Goal: Information Seeking & Learning: Learn about a topic

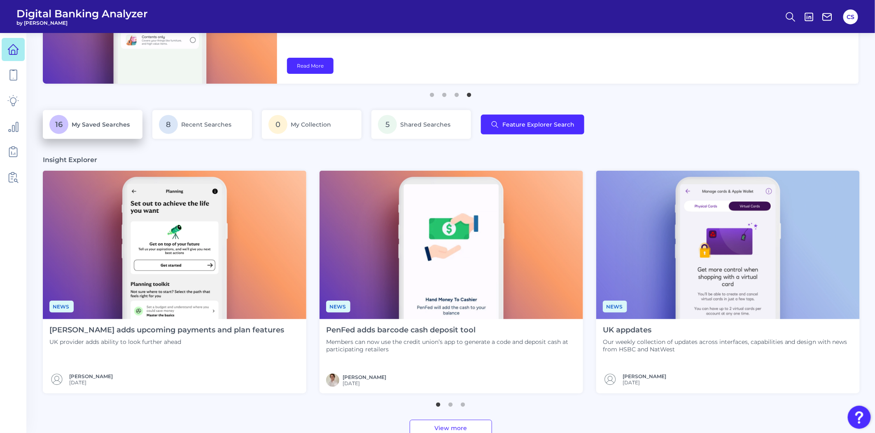
scroll to position [91, 0]
click at [107, 122] on span "My Saved Searches" at bounding box center [101, 124] width 58 height 7
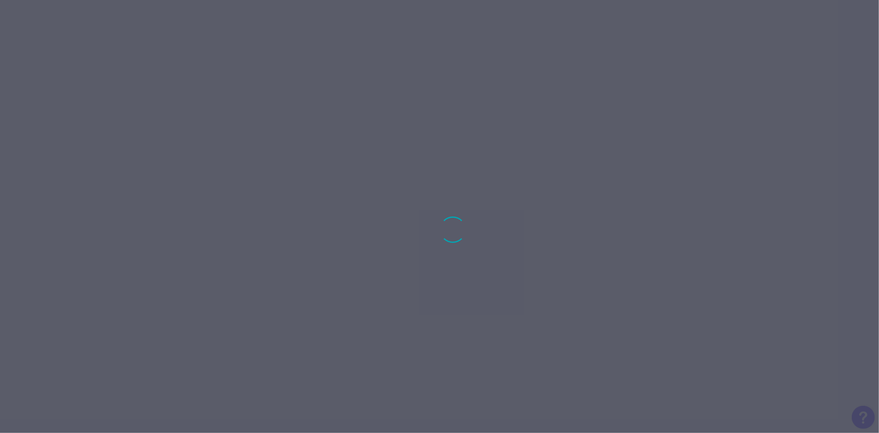
click at [440, 126] on div at bounding box center [439, 216] width 879 height 433
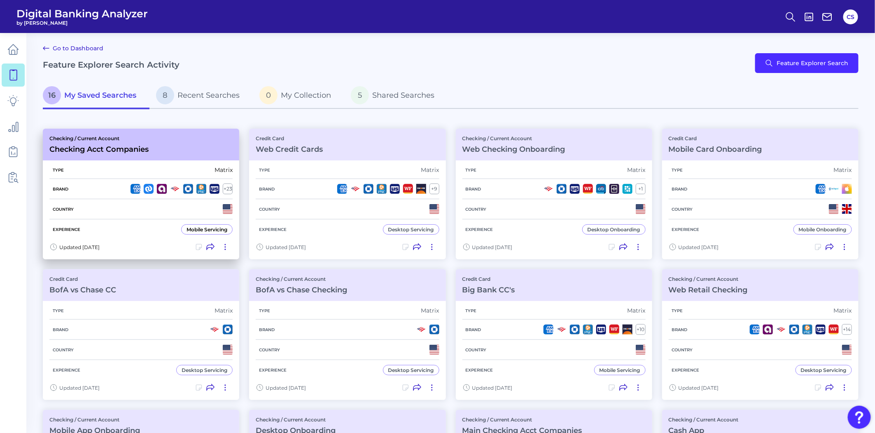
click at [166, 175] on div "Type Matrix" at bounding box center [140, 170] width 183 height 18
click at [102, 179] on div "Brand + 23" at bounding box center [140, 189] width 183 height 20
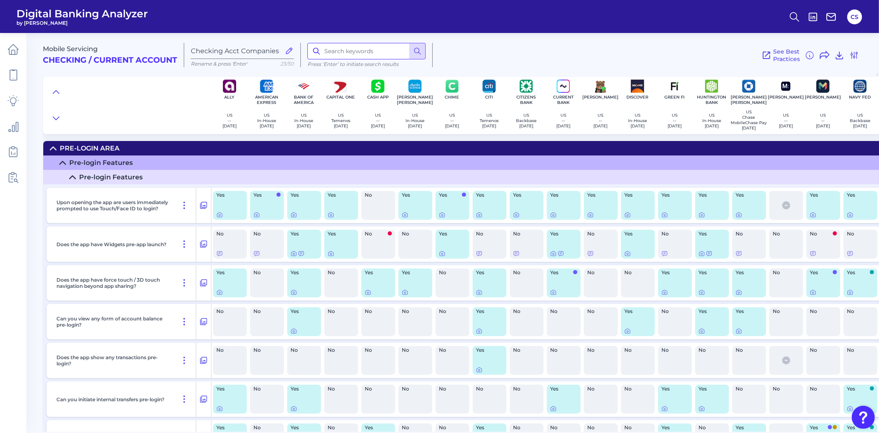
click at [339, 54] on input at bounding box center [366, 51] width 118 height 16
type input "deposit"
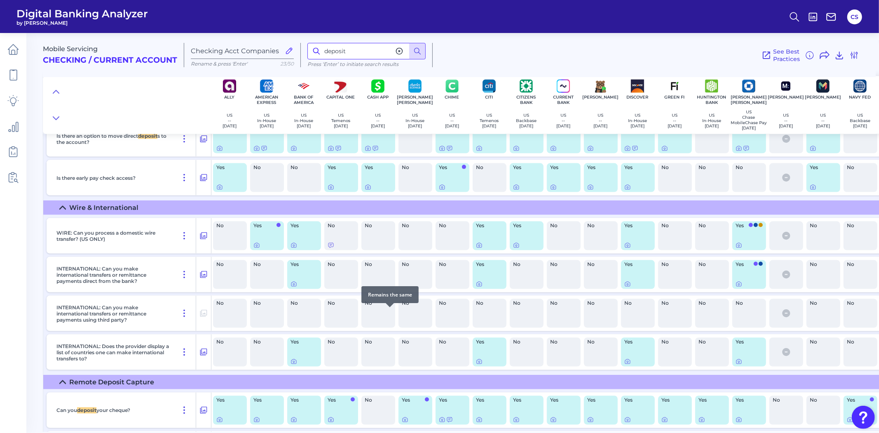
scroll to position [6117, 0]
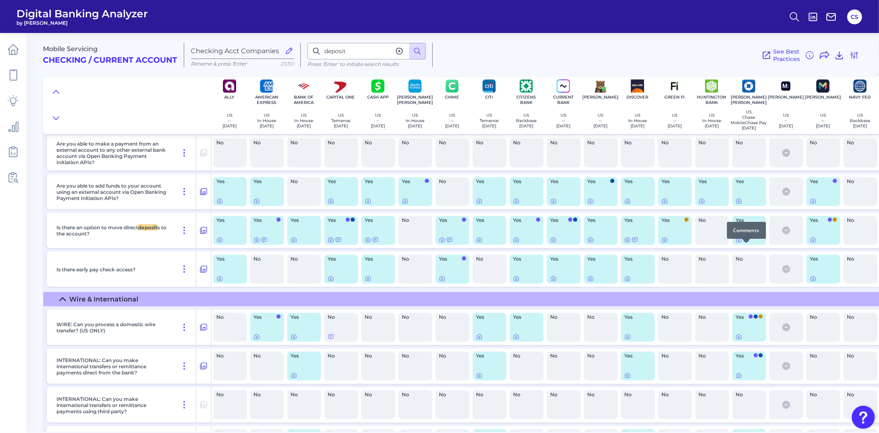
click at [747, 243] on icon at bounding box center [746, 239] width 7 height 7
click at [739, 242] on icon at bounding box center [738, 240] width 5 height 5
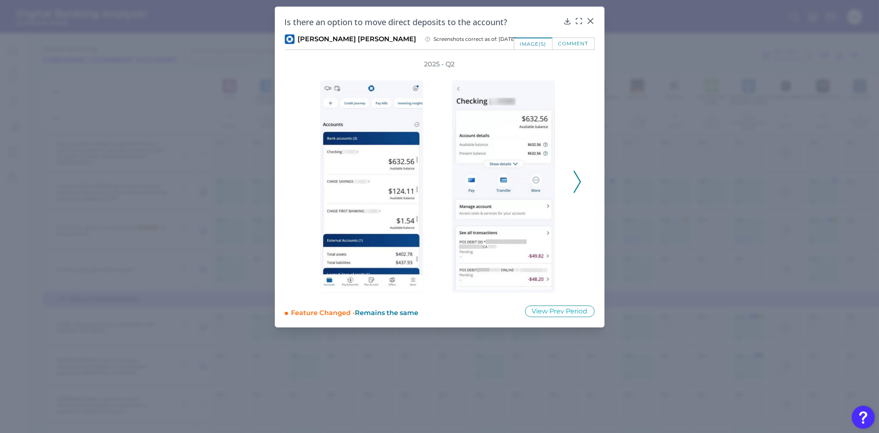
click at [579, 178] on icon at bounding box center [576, 182] width 7 height 22
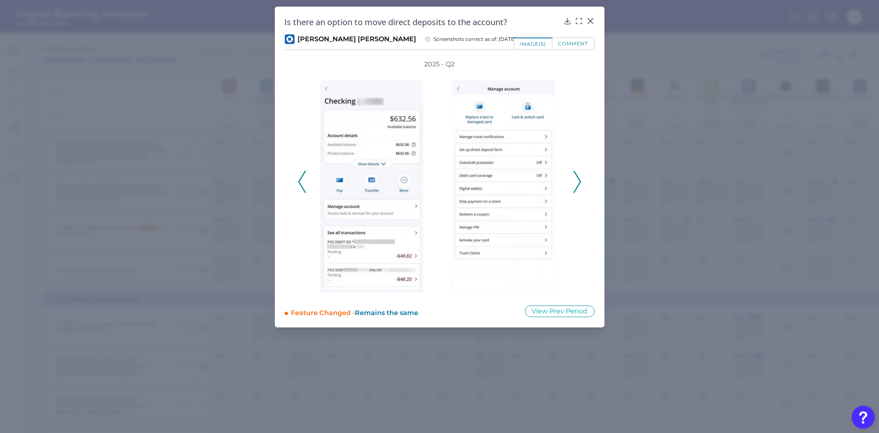
click at [579, 178] on icon at bounding box center [576, 182] width 7 height 22
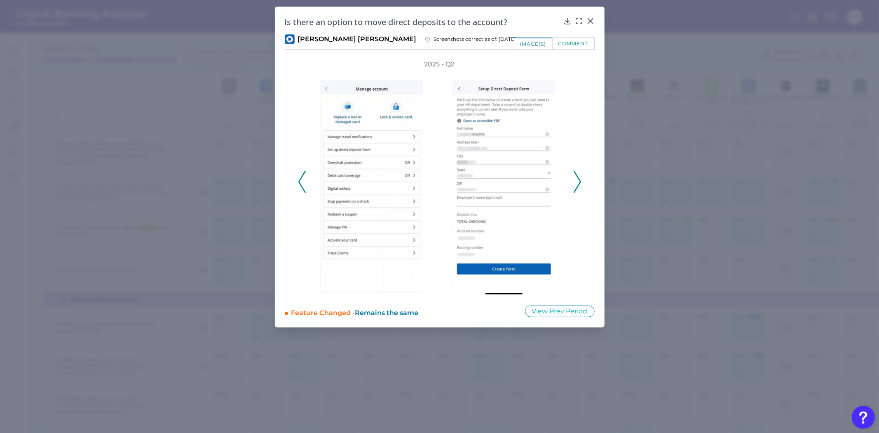
click at [577, 185] on polyline at bounding box center [577, 181] width 6 height 21
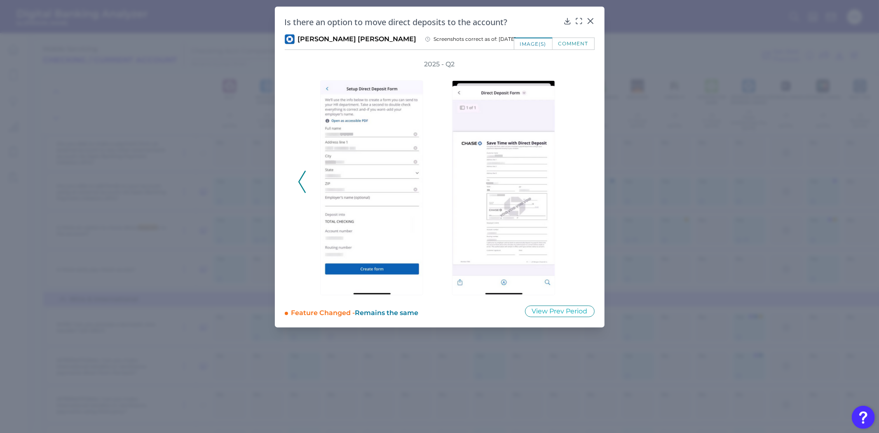
click at [301, 178] on icon at bounding box center [301, 182] width 7 height 22
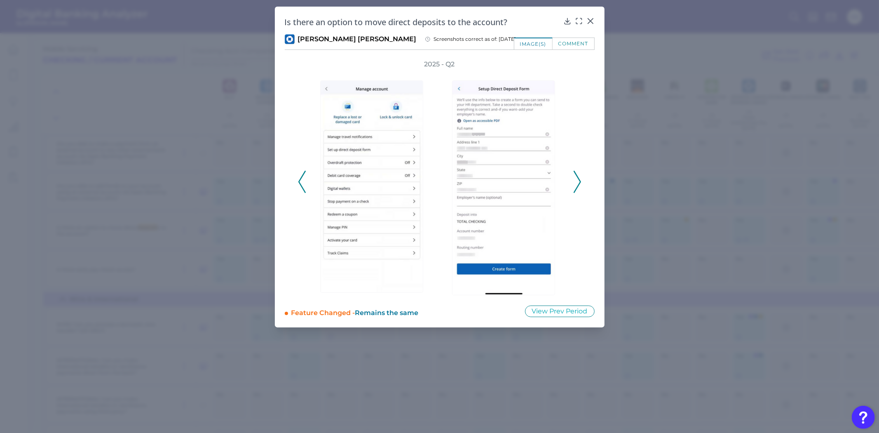
click at [574, 186] on icon at bounding box center [576, 182] width 7 height 22
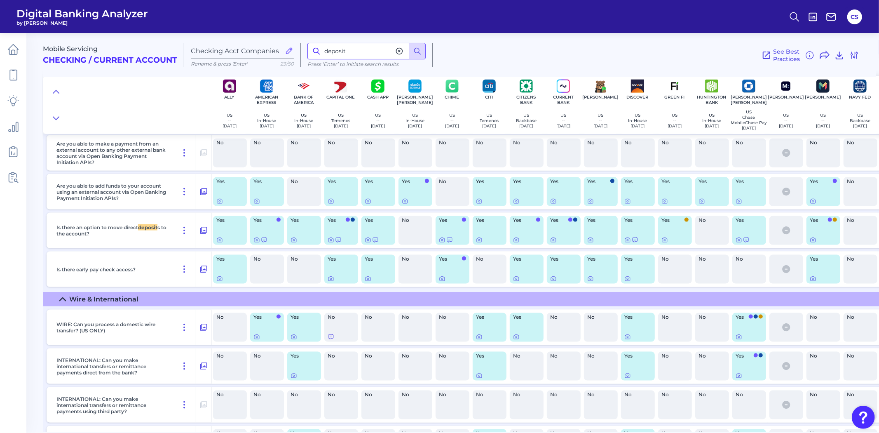
click at [358, 47] on input "deposit" at bounding box center [366, 51] width 118 height 16
type input "alerts"
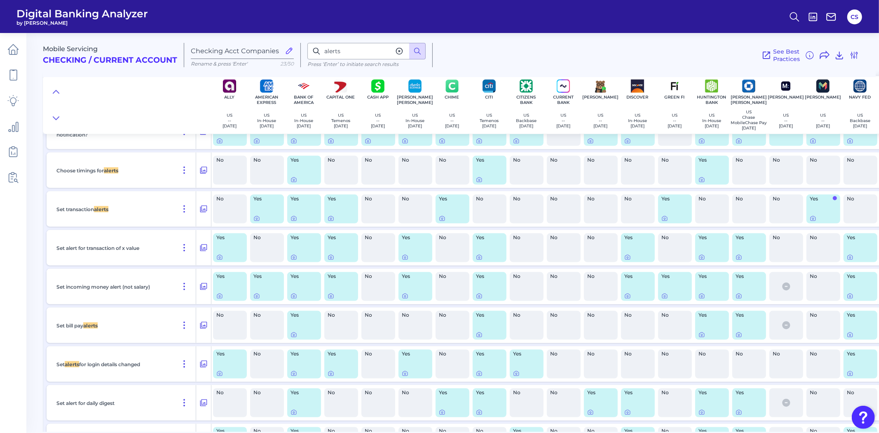
scroll to position [11236, 0]
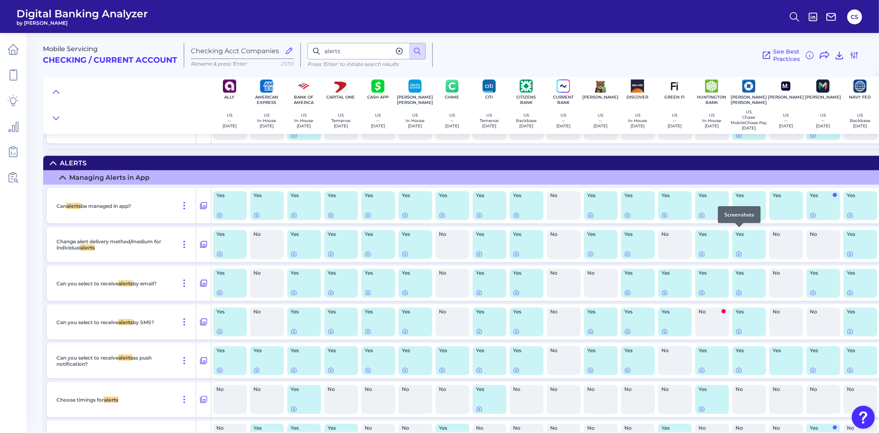
click at [741, 218] on icon at bounding box center [738, 215] width 7 height 7
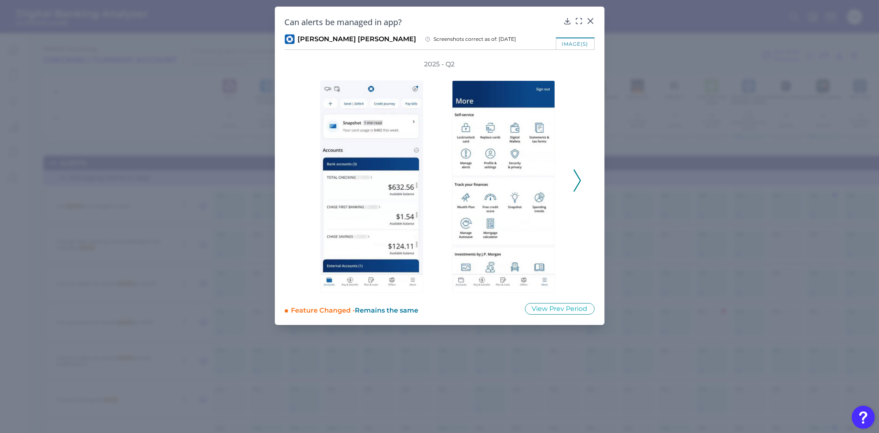
click at [574, 177] on icon at bounding box center [576, 180] width 7 height 22
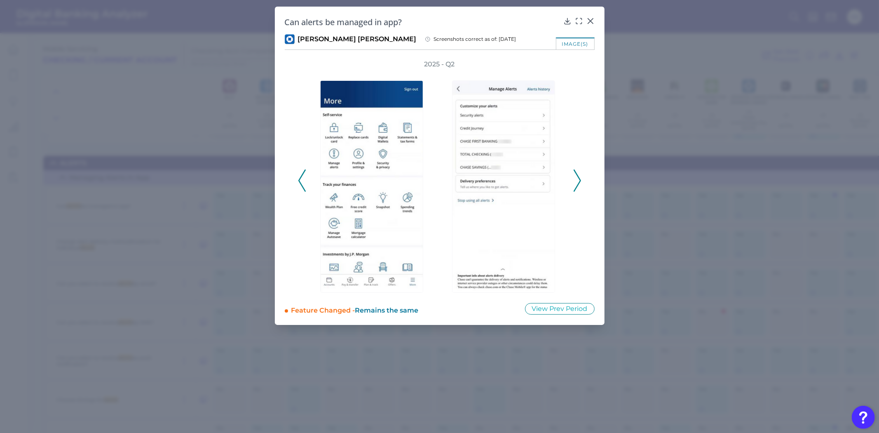
click at [574, 177] on icon at bounding box center [576, 180] width 7 height 22
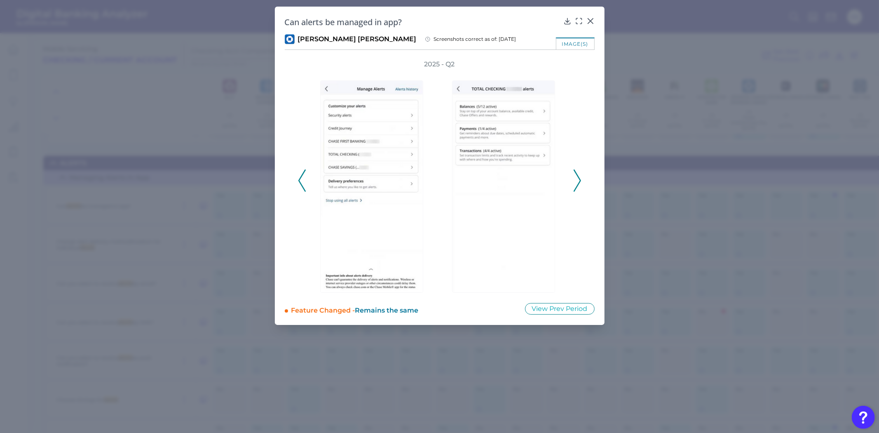
click at [574, 177] on icon at bounding box center [576, 180] width 7 height 22
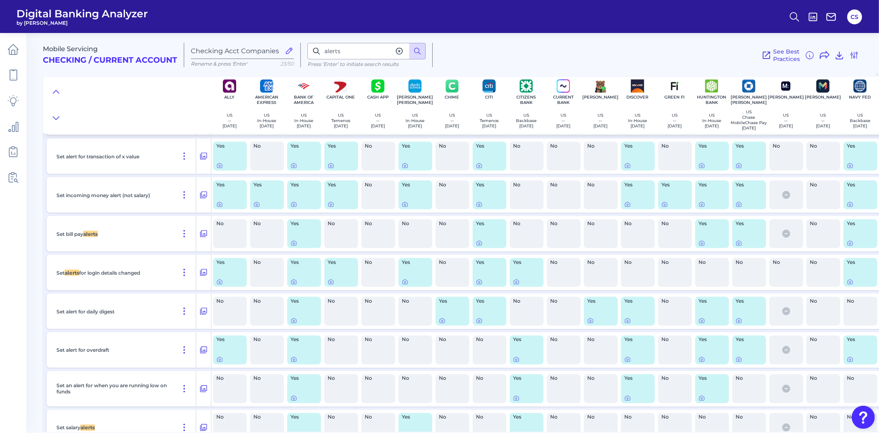
scroll to position [11511, 0]
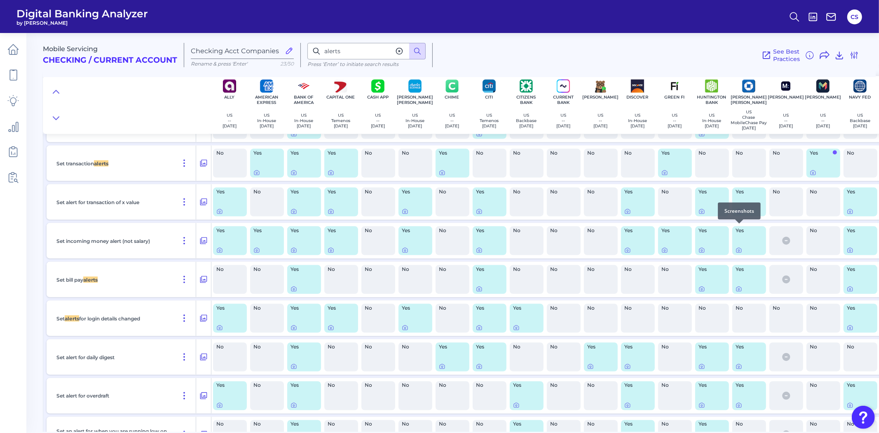
click at [741, 214] on icon at bounding box center [738, 211] width 5 height 5
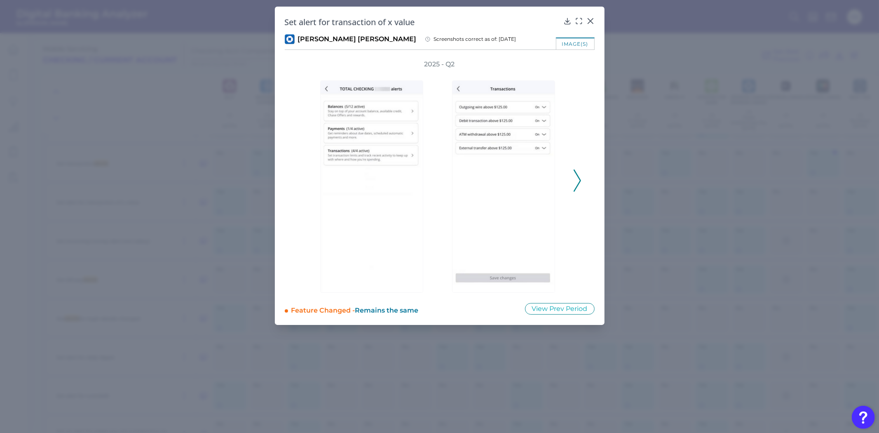
click at [578, 189] on icon at bounding box center [576, 180] width 7 height 22
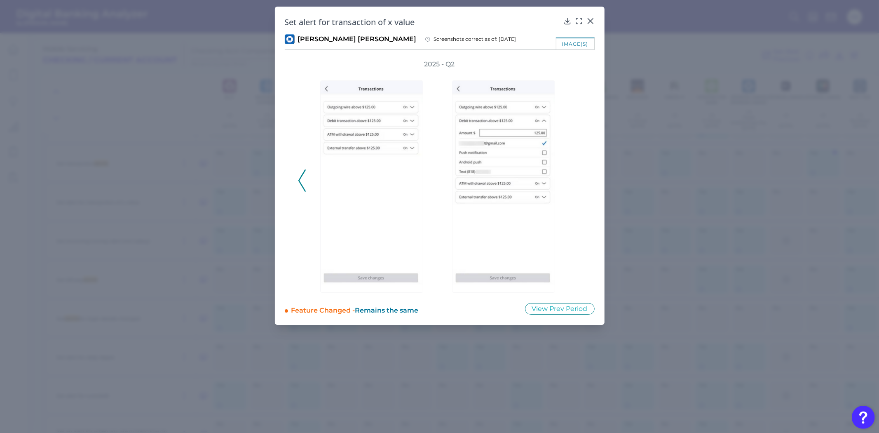
click at [306, 183] on div "2025 - Q2" at bounding box center [439, 176] width 283 height 233
click at [303, 181] on icon at bounding box center [301, 180] width 7 height 22
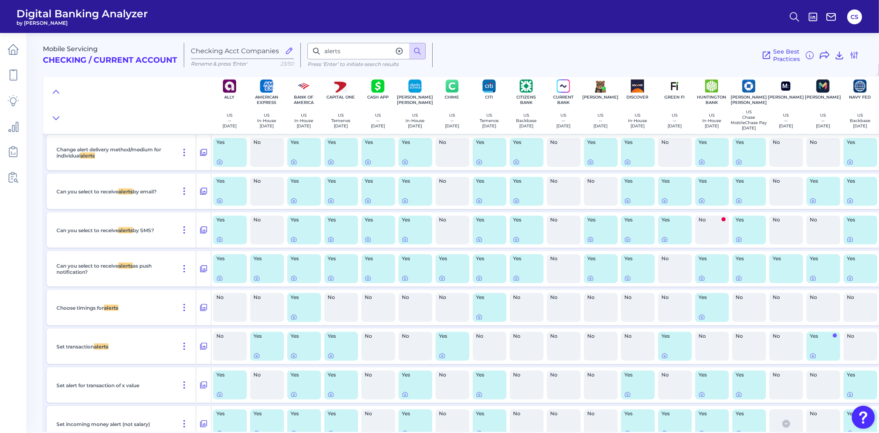
scroll to position [11236, 0]
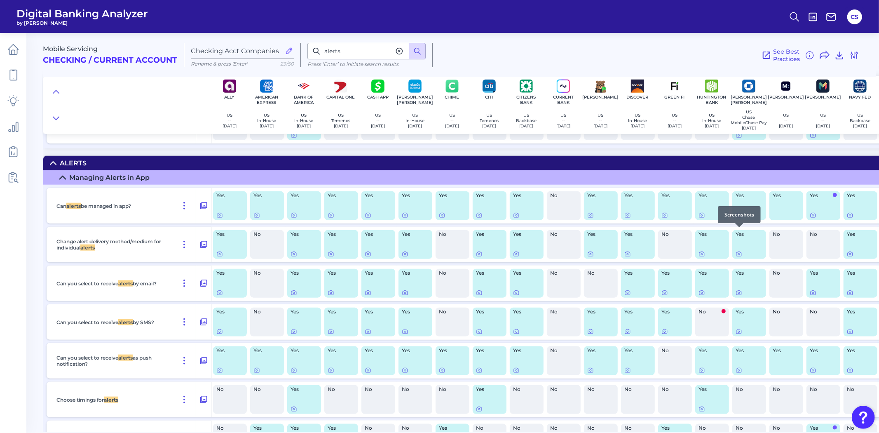
click at [740, 218] on icon at bounding box center [738, 215] width 5 height 5
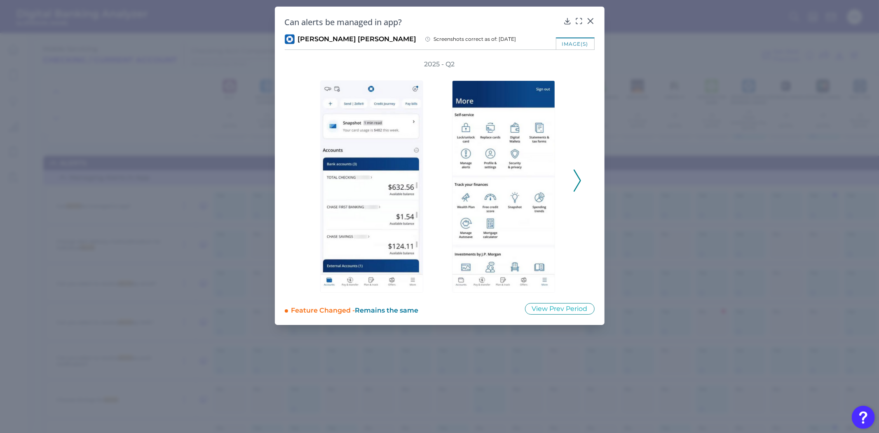
click at [582, 183] on div "2025 - Q2" at bounding box center [440, 176] width 310 height 233
click at [580, 183] on icon at bounding box center [576, 180] width 7 height 22
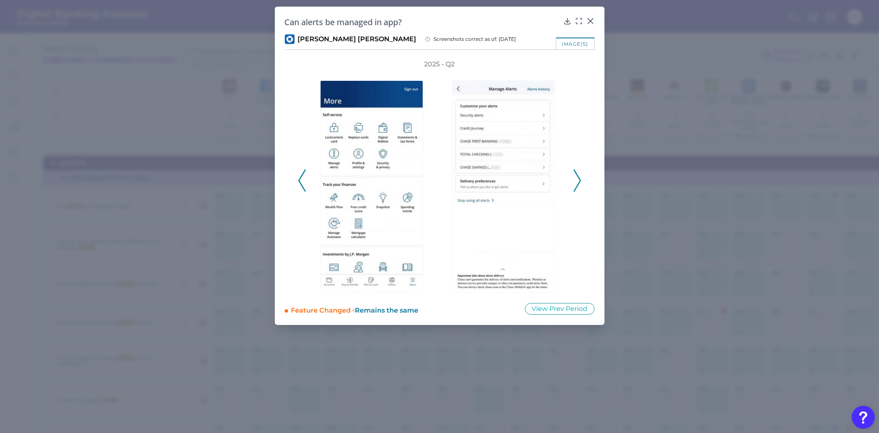
click at [580, 183] on icon at bounding box center [576, 180] width 7 height 22
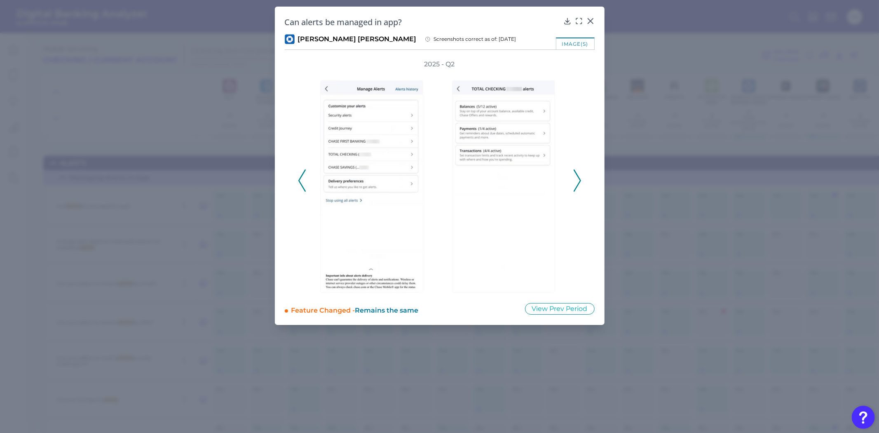
click at [580, 183] on icon at bounding box center [576, 180] width 7 height 22
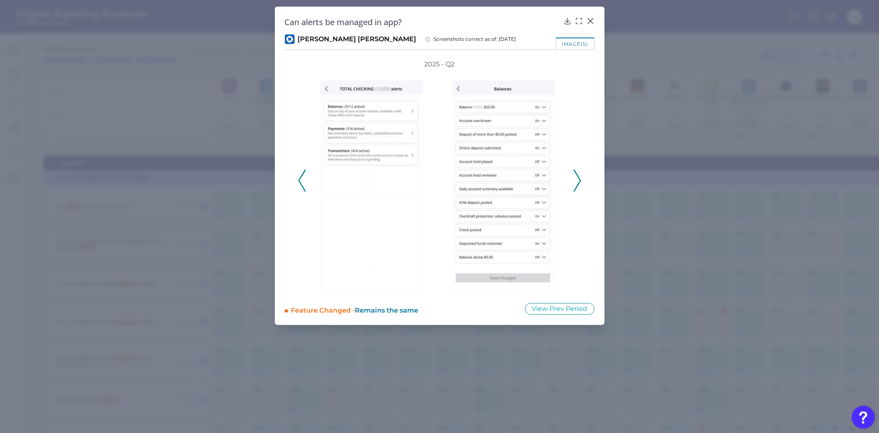
click at [579, 182] on icon at bounding box center [576, 180] width 7 height 22
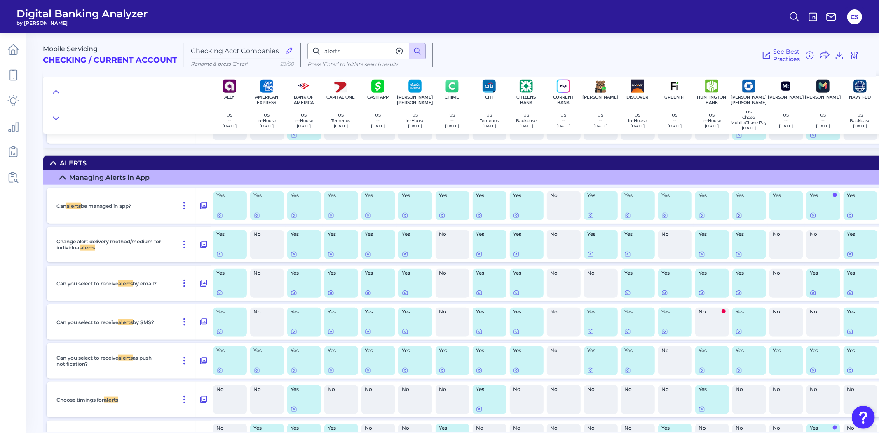
click at [738, 218] on icon at bounding box center [738, 215] width 5 height 5
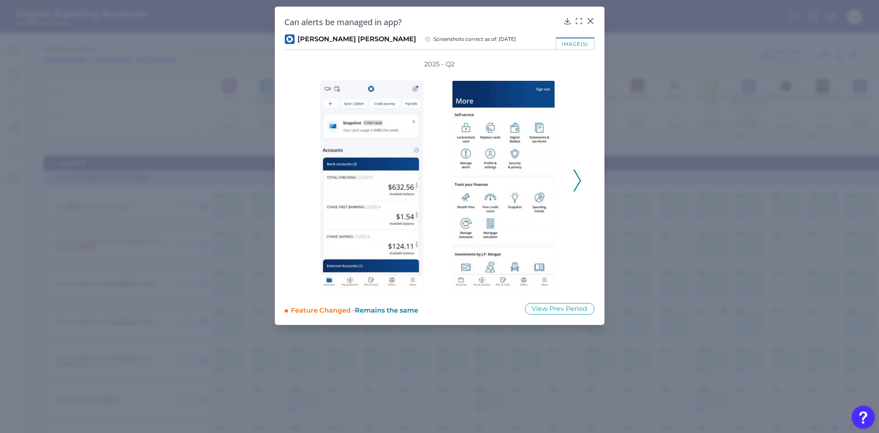
drag, startPoint x: 578, startPoint y: 187, endPoint x: 573, endPoint y: 179, distance: 9.8
click at [578, 187] on icon at bounding box center [576, 180] width 7 height 22
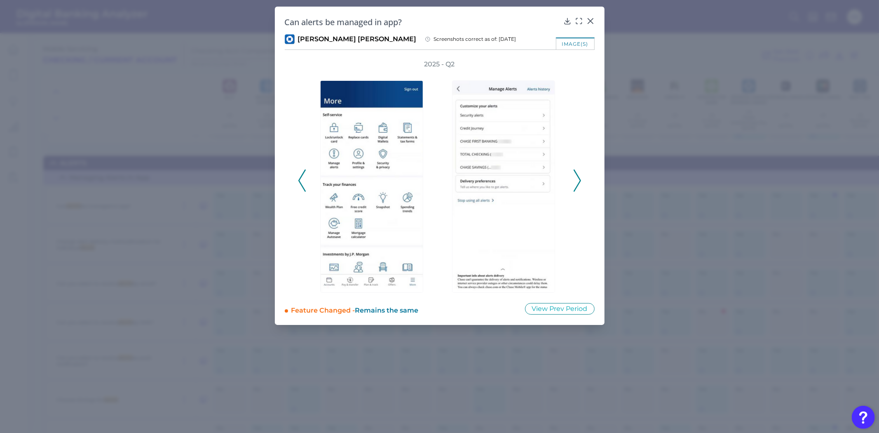
click at [573, 179] on icon at bounding box center [576, 180] width 7 height 22
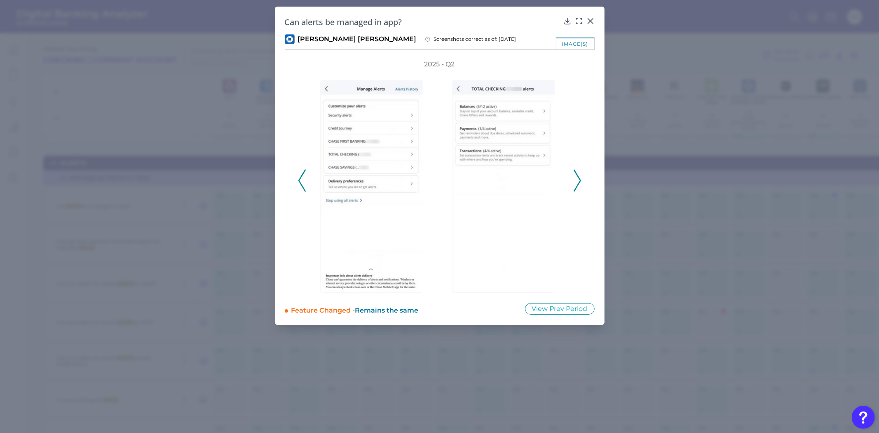
click at [573, 179] on icon at bounding box center [576, 180] width 7 height 22
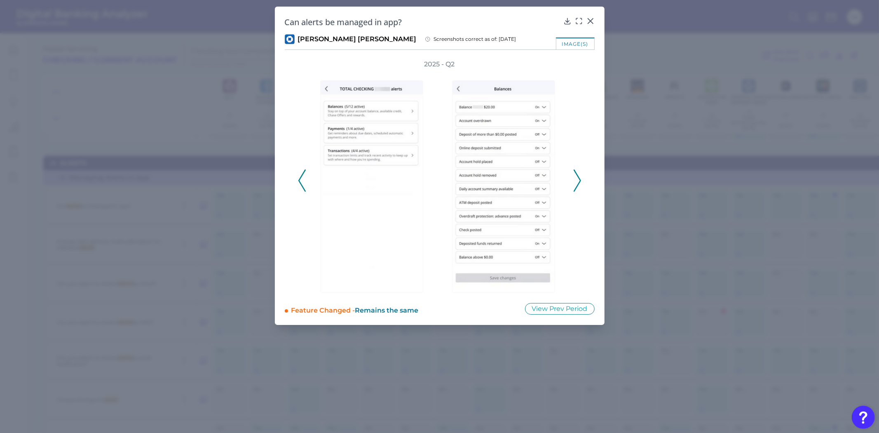
click at [573, 179] on icon at bounding box center [576, 180] width 7 height 22
click at [302, 172] on icon at bounding box center [301, 180] width 7 height 22
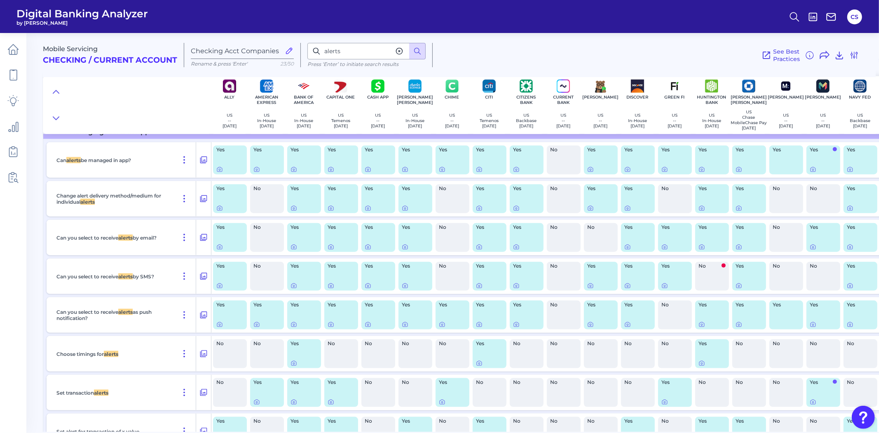
scroll to position [11374, 0]
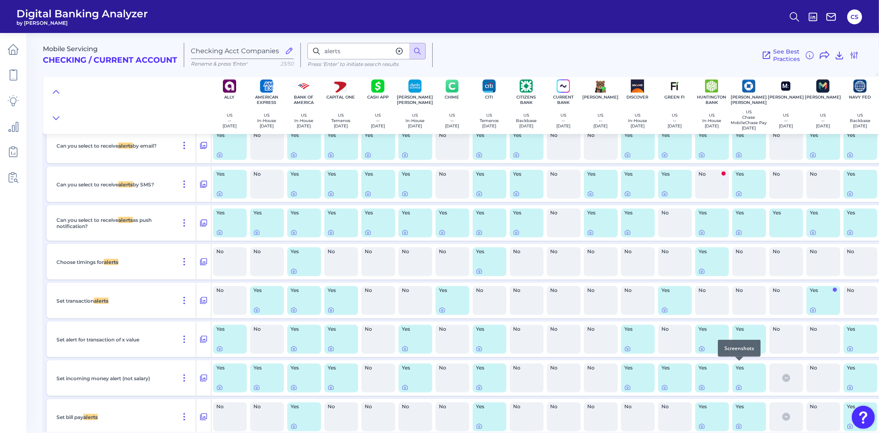
click at [738, 350] on icon at bounding box center [739, 349] width 2 height 2
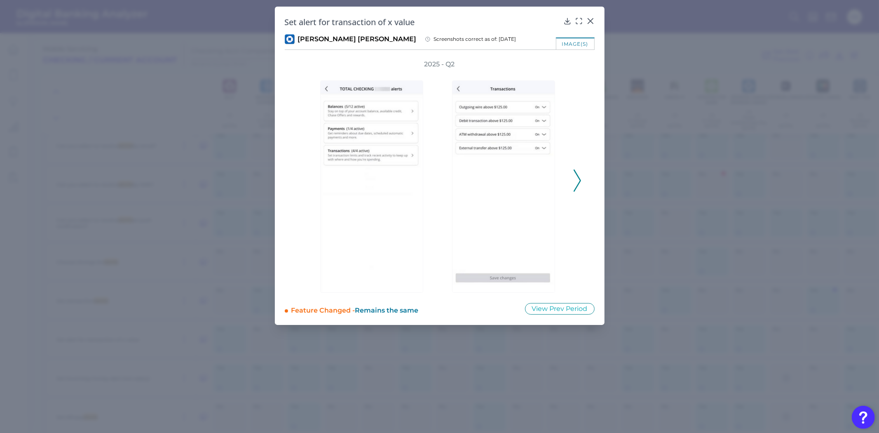
click at [573, 174] on button at bounding box center [577, 180] width 8 height 22
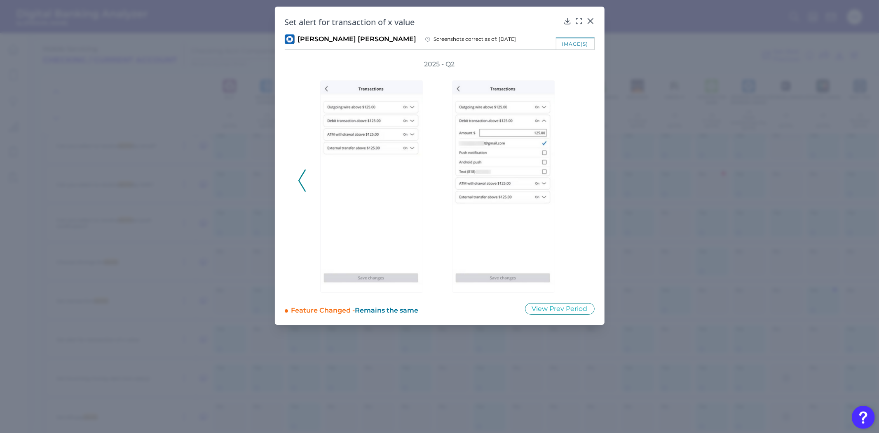
drag, startPoint x: 748, startPoint y: 219, endPoint x: 248, endPoint y: 288, distance: 505.3
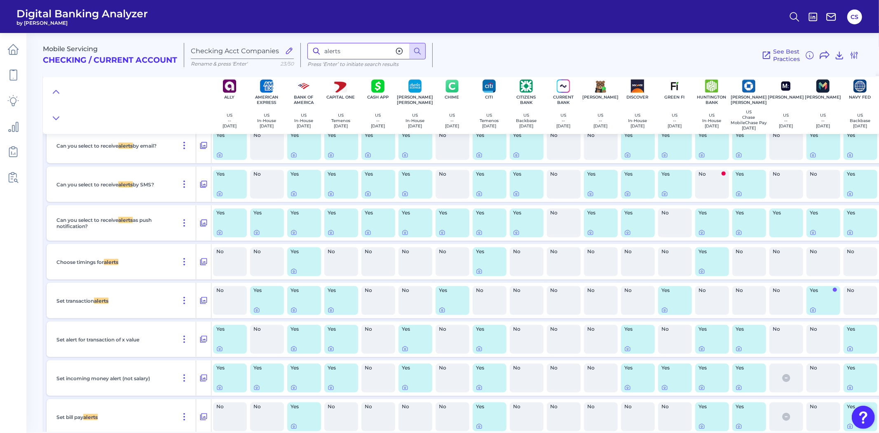
drag, startPoint x: 355, startPoint y: 56, endPoint x: 306, endPoint y: 42, distance: 51.1
click at [323, 49] on input "alerts" at bounding box center [366, 51] width 118 height 16
type input "budget"
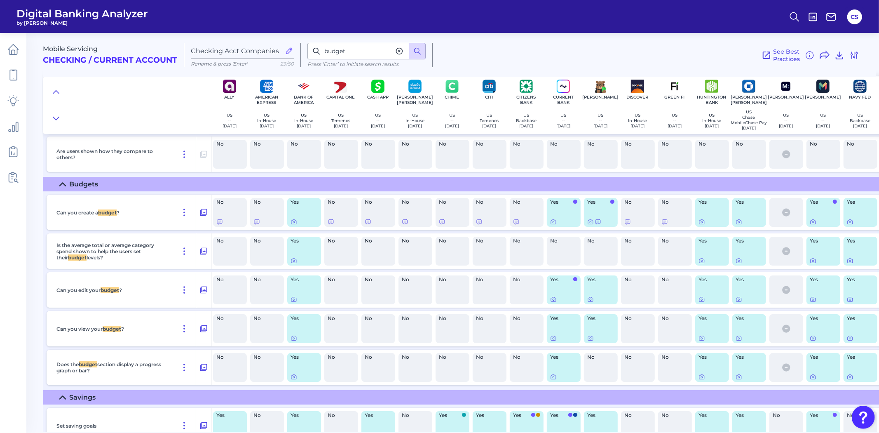
click at [743, 225] on div at bounding box center [748, 221] width 27 height 7
click at [739, 234] on div at bounding box center [739, 231] width 8 height 8
click at [738, 223] on icon at bounding box center [739, 222] width 2 height 2
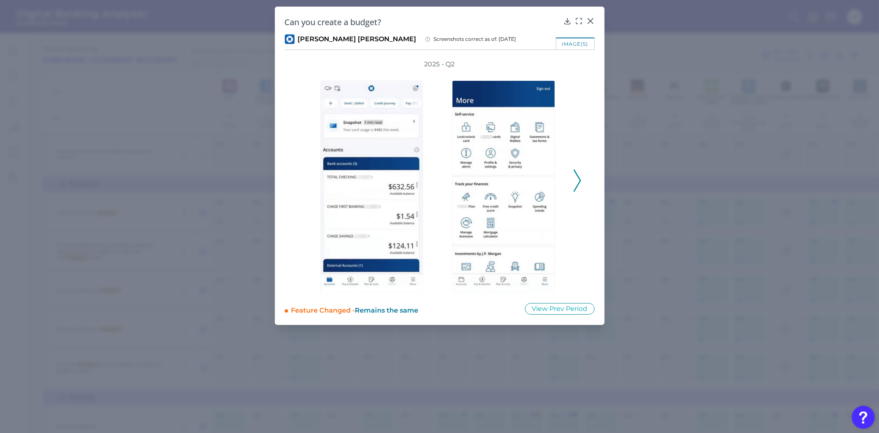
click at [578, 179] on icon at bounding box center [576, 180] width 7 height 22
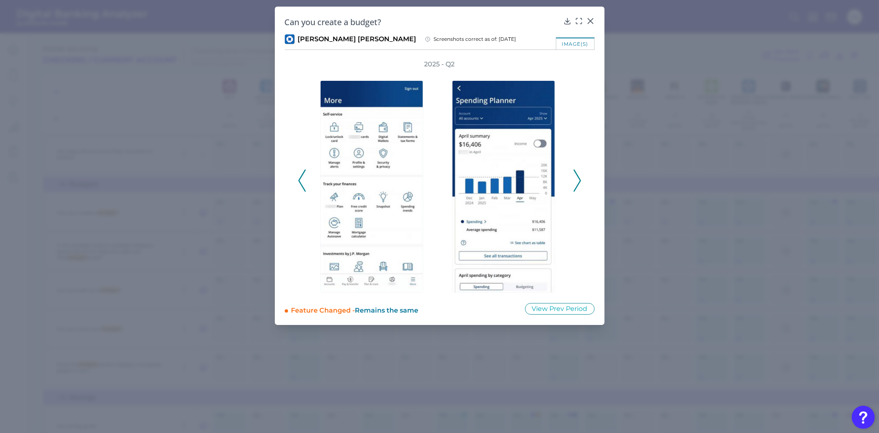
click at [578, 179] on icon at bounding box center [576, 180] width 7 height 22
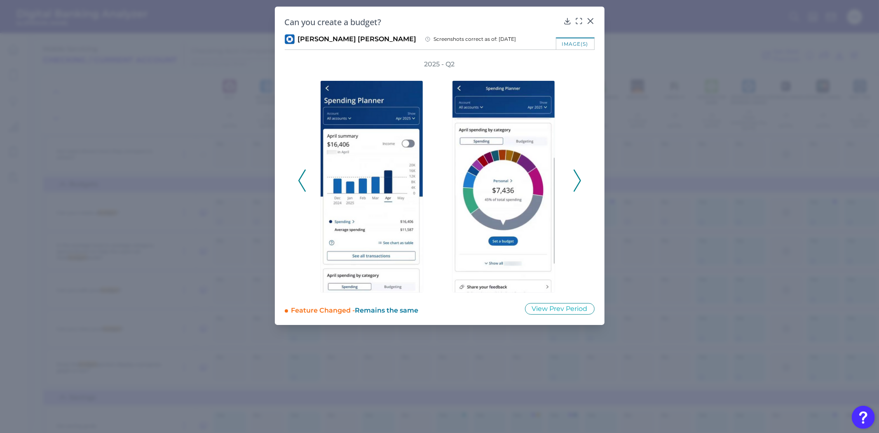
click at [578, 179] on icon at bounding box center [576, 180] width 7 height 22
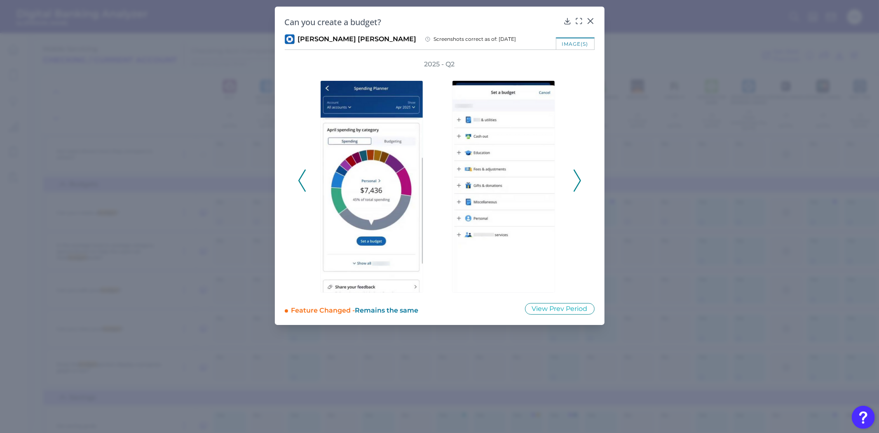
click at [578, 179] on icon at bounding box center [576, 180] width 7 height 22
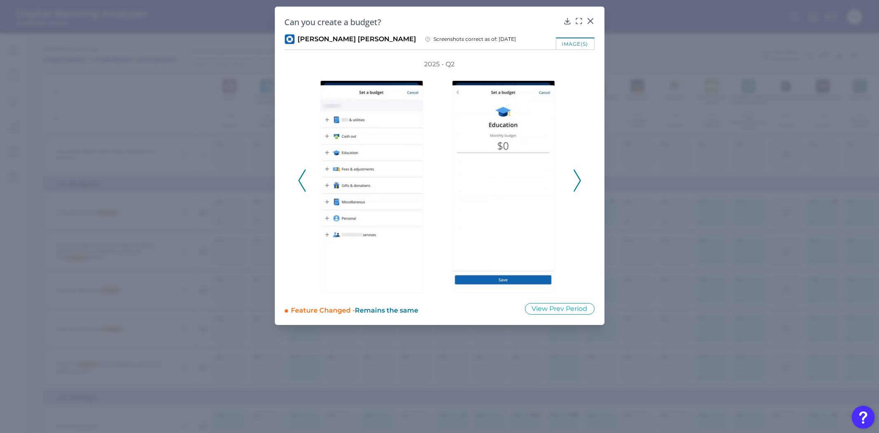
click at [573, 182] on icon at bounding box center [576, 180] width 7 height 22
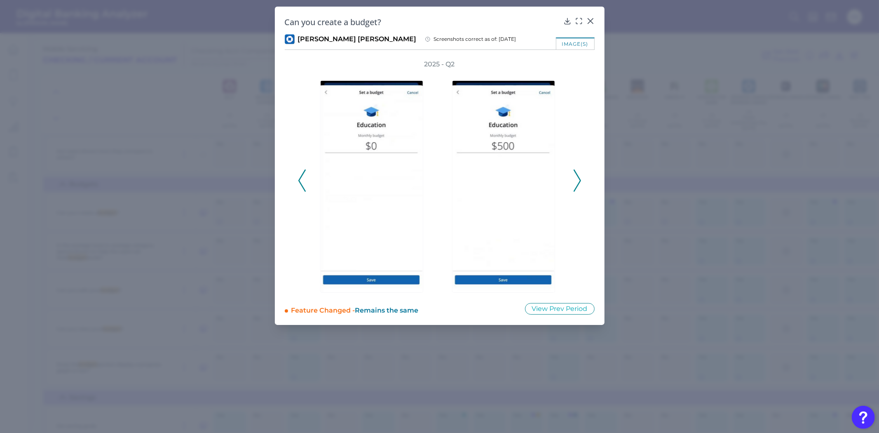
click at [573, 182] on icon at bounding box center [576, 180] width 7 height 22
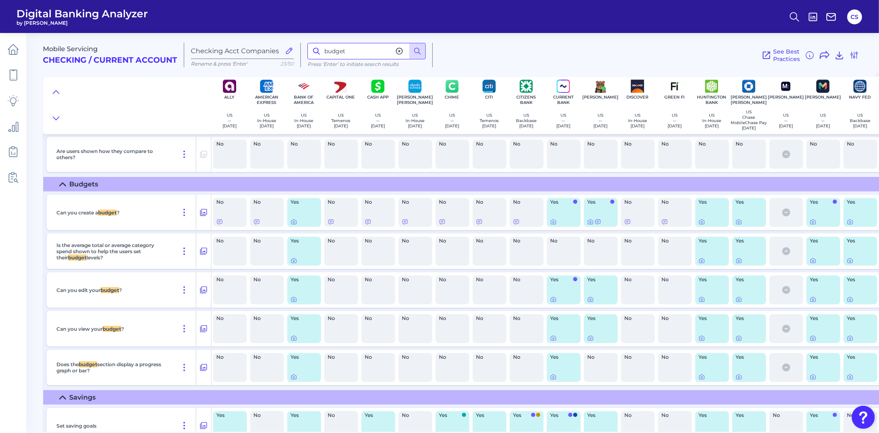
drag, startPoint x: 373, startPoint y: 52, endPoint x: 263, endPoint y: 15, distance: 116.3
click at [295, 42] on div "Mobile Servicing Checking / Current Account Checking Acct Companies Rename & pr…" at bounding box center [459, 51] width 833 height 51
type input "home loan"
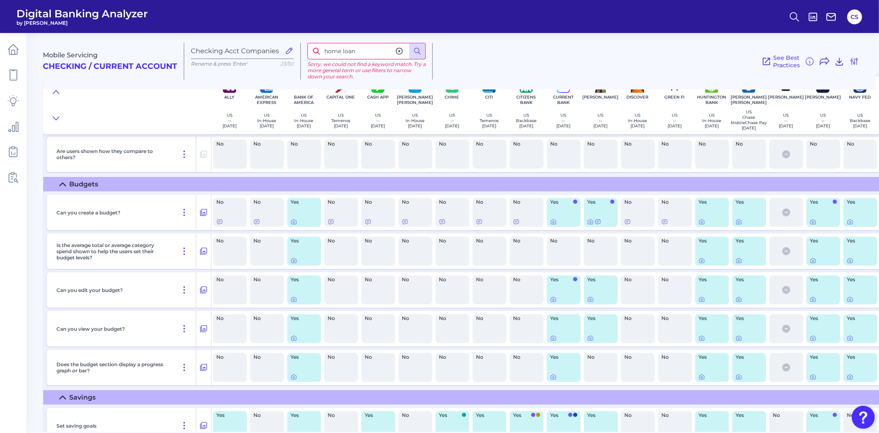
drag, startPoint x: 363, startPoint y: 44, endPoint x: 232, endPoint y: 42, distance: 130.2
click at [239, 46] on div "Mobile Servicing Checking / Current Account Checking Acct Companies Rename & pr…" at bounding box center [459, 57] width 833 height 63
type input "auto"
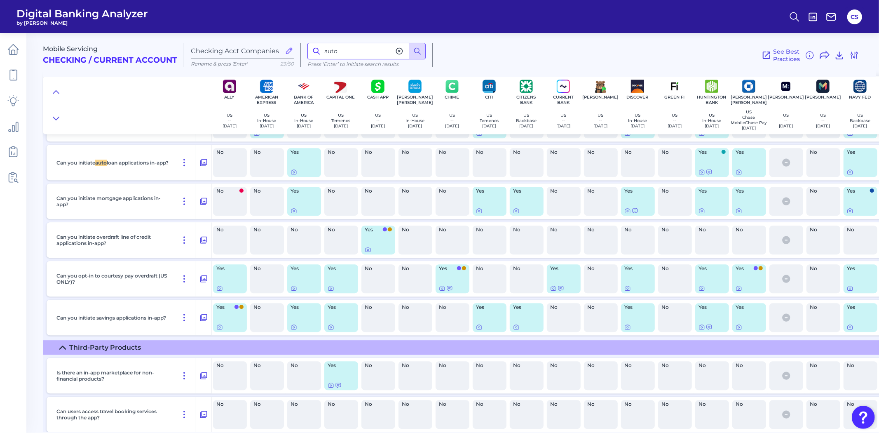
scroll to position [12287, 0]
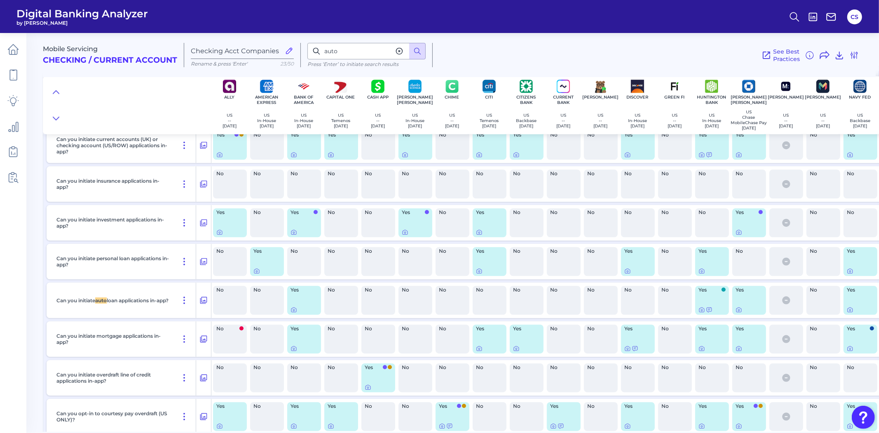
drag, startPoint x: 208, startPoint y: 428, endPoint x: 467, endPoint y: 451, distance: 259.4
click at [467, 432] on html "Digital Banking Analyzer by Curinos CS Mobile Servicing Checking / Current Acco…" at bounding box center [439, 216] width 879 height 433
click at [478, 274] on icon at bounding box center [479, 270] width 7 height 7
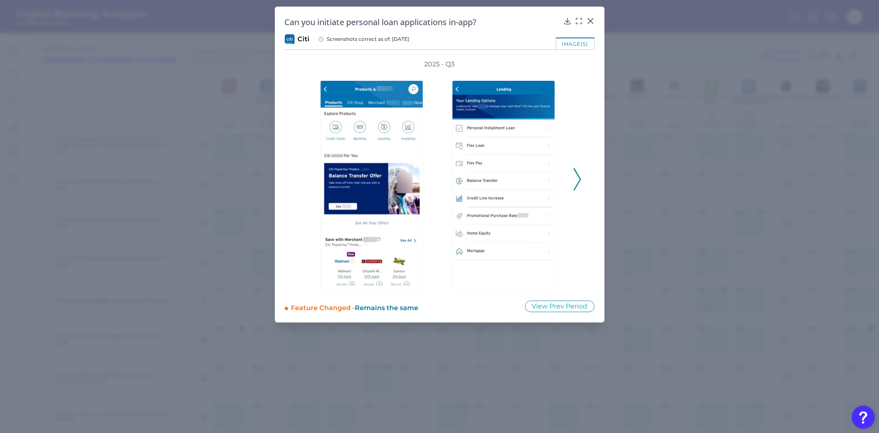
click at [584, 178] on div "2025 - Q3" at bounding box center [440, 175] width 310 height 230
click at [582, 178] on div "2025 - Q3" at bounding box center [440, 175] width 310 height 230
click at [581, 178] on button at bounding box center [577, 179] width 8 height 22
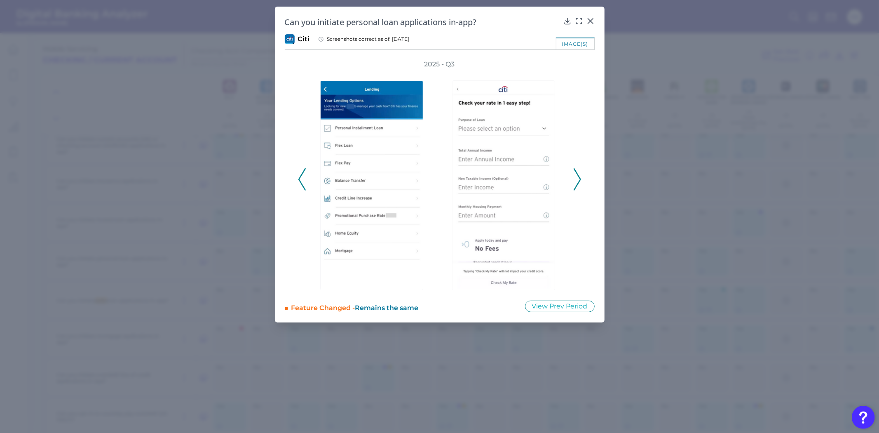
click at [578, 178] on icon at bounding box center [576, 179] width 7 height 22
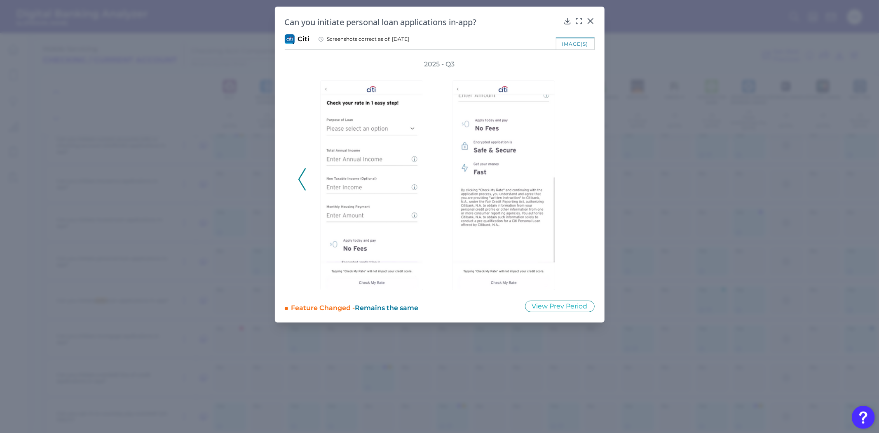
click at [578, 178] on div "2025 - Q3" at bounding box center [439, 175] width 283 height 230
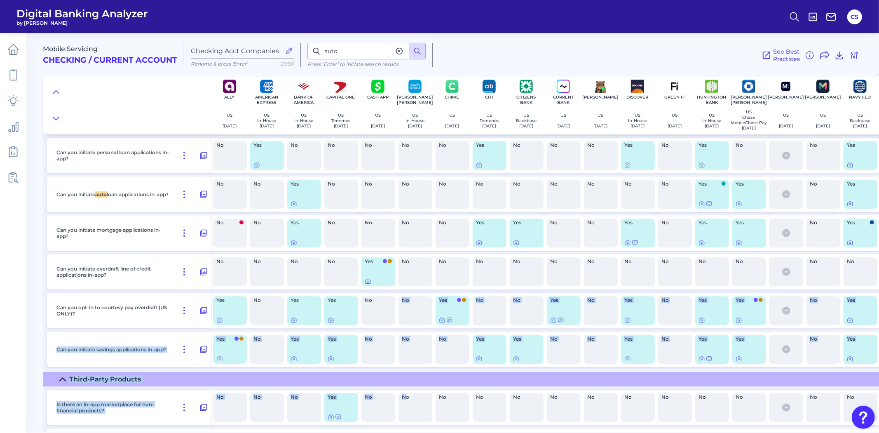
drag, startPoint x: 384, startPoint y: 428, endPoint x: 405, endPoint y: 428, distance: 21.0
click at [405, 428] on div "Product Discovery Is there an in-app product menu? Yes No Yes Yes No Yes No Yes…" at bounding box center [685, 207] width 1284 height 678
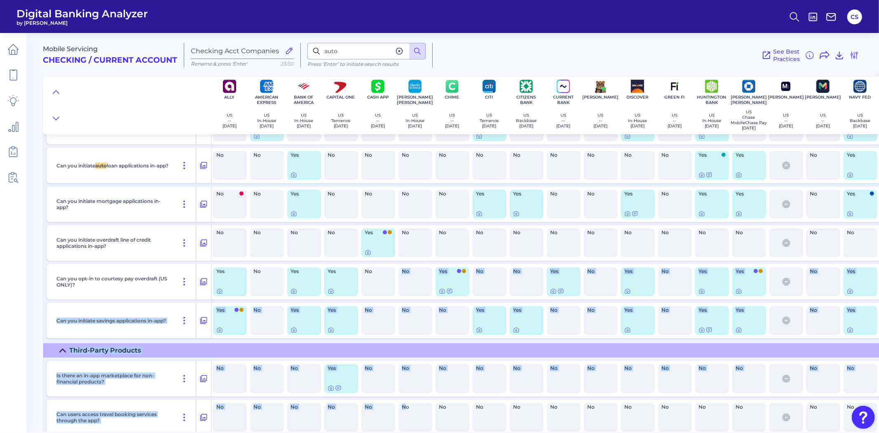
scroll to position [12239, 0]
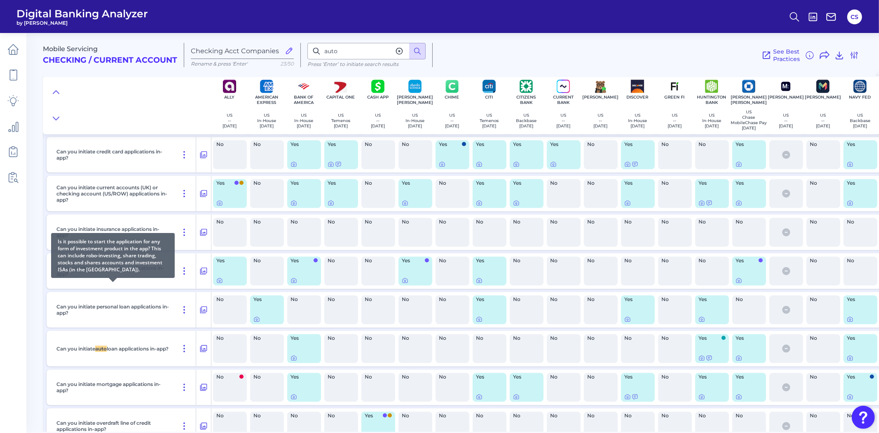
click at [134, 288] on div "Can you initiate investment applications in-app?" at bounding box center [124, 270] width 143 height 35
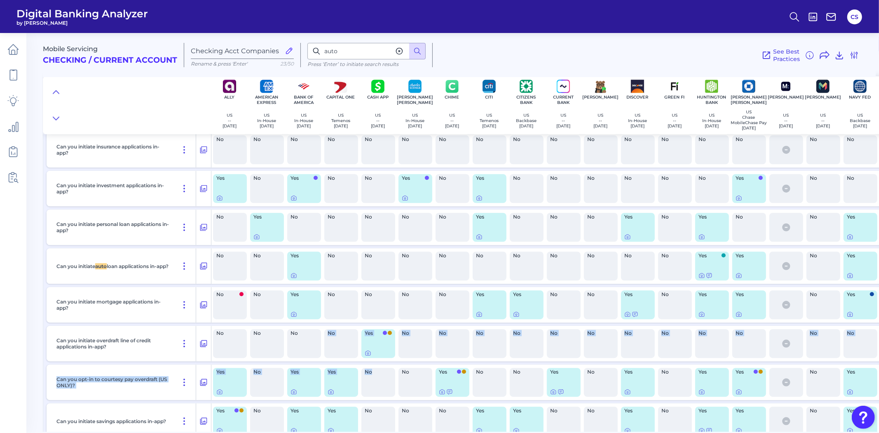
drag, startPoint x: 325, startPoint y: 426, endPoint x: 377, endPoint y: 426, distance: 51.9
click at [377, 426] on div "Can you initiate credit card applications in-app? No No Yes Yes No No Yes Yes Y…" at bounding box center [685, 247] width 1284 height 392
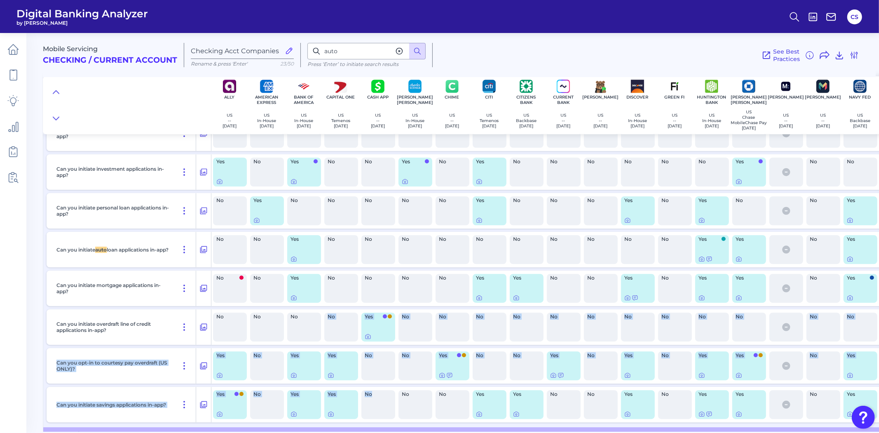
scroll to position [12246, 0]
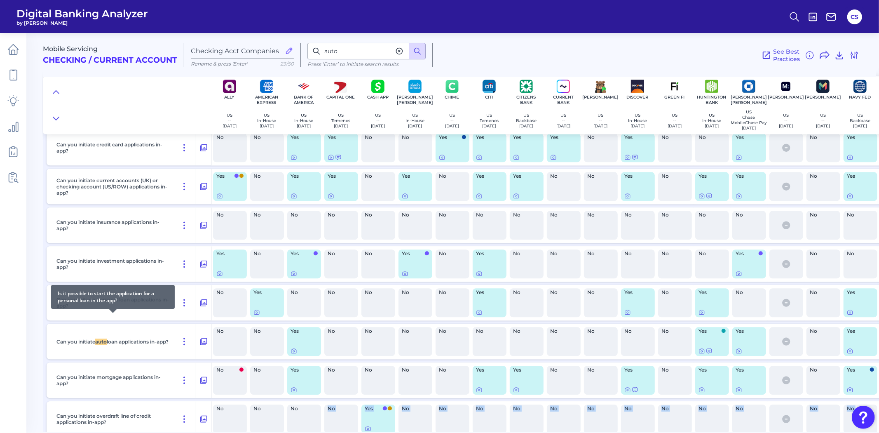
click at [154, 309] on p "Can you initiate personal loan applications in-app?" at bounding box center [112, 302] width 113 height 12
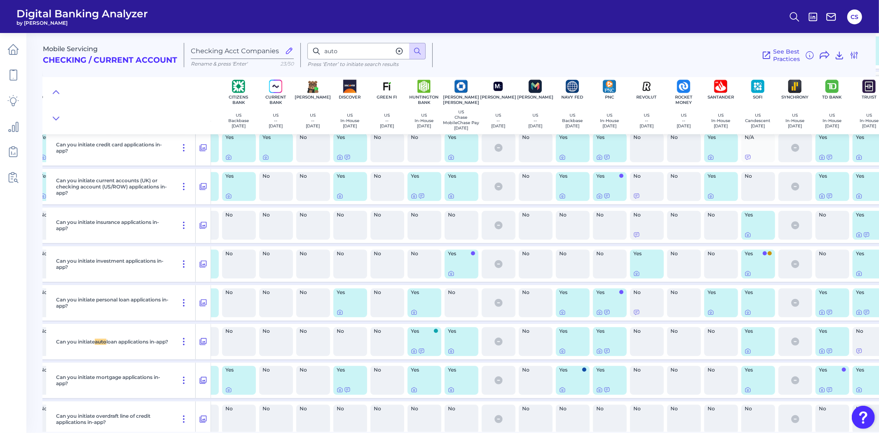
scroll to position [12246, 451]
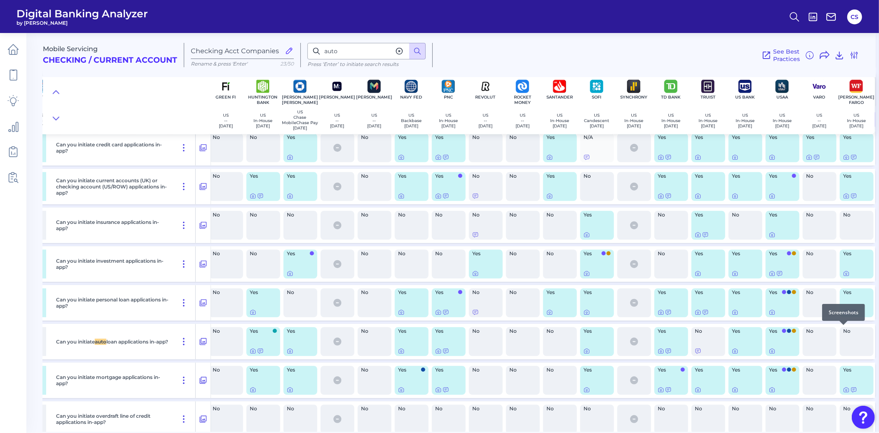
click at [843, 327] on div at bounding box center [843, 324] width 8 height 8
click at [843, 315] on icon at bounding box center [846, 312] width 7 height 7
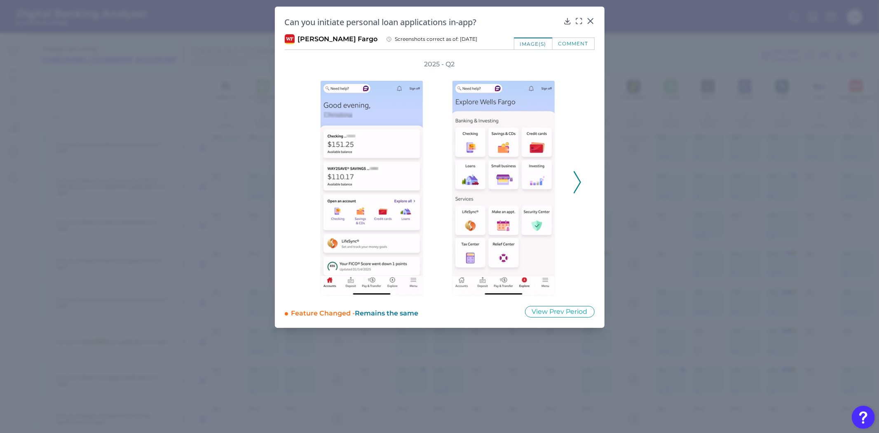
click at [571, 187] on div "2025 - Q2" at bounding box center [439, 178] width 283 height 236
click at [575, 185] on icon at bounding box center [576, 182] width 7 height 22
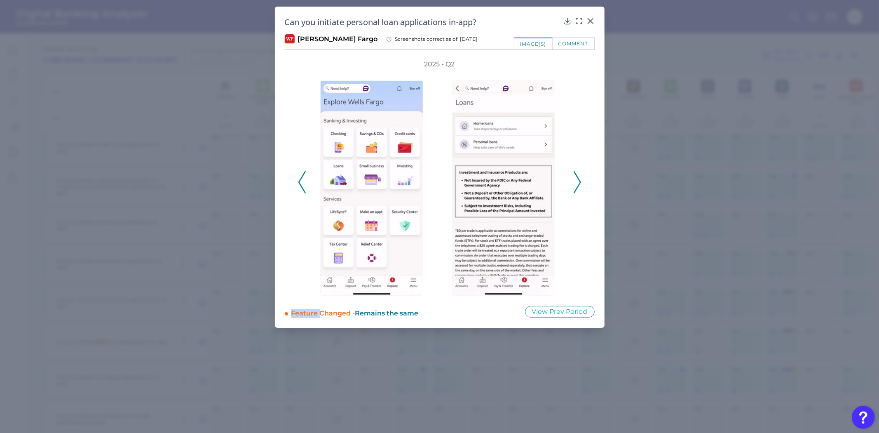
click at [575, 185] on icon at bounding box center [576, 182] width 7 height 22
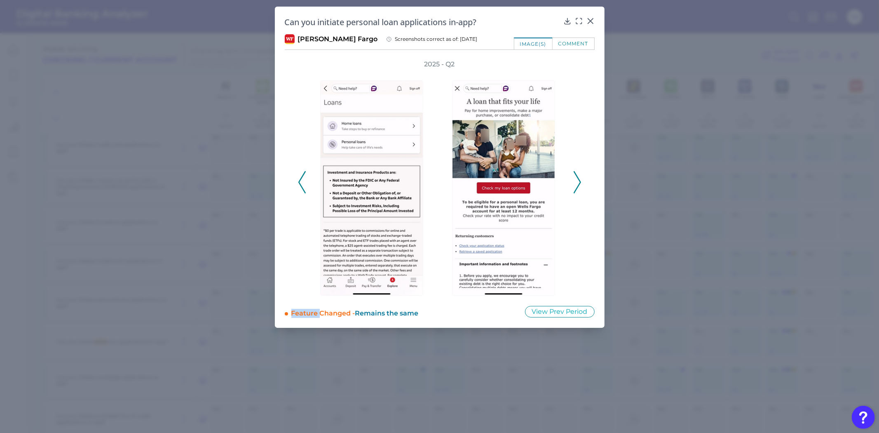
click at [575, 185] on icon at bounding box center [576, 182] width 7 height 22
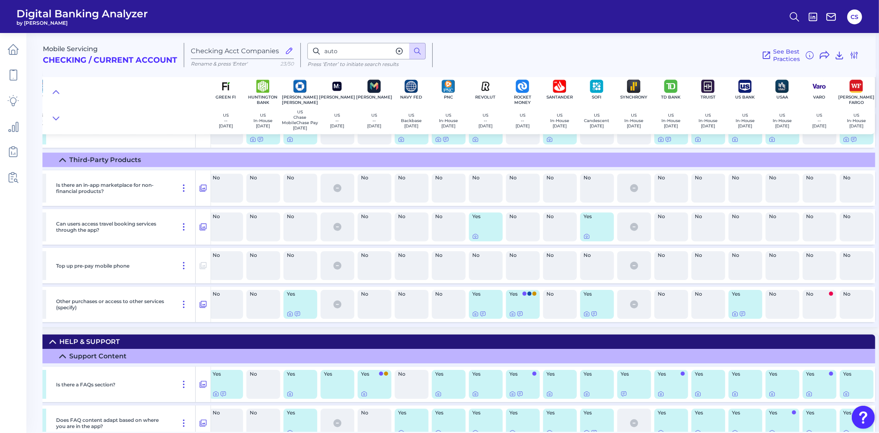
scroll to position [12475, 451]
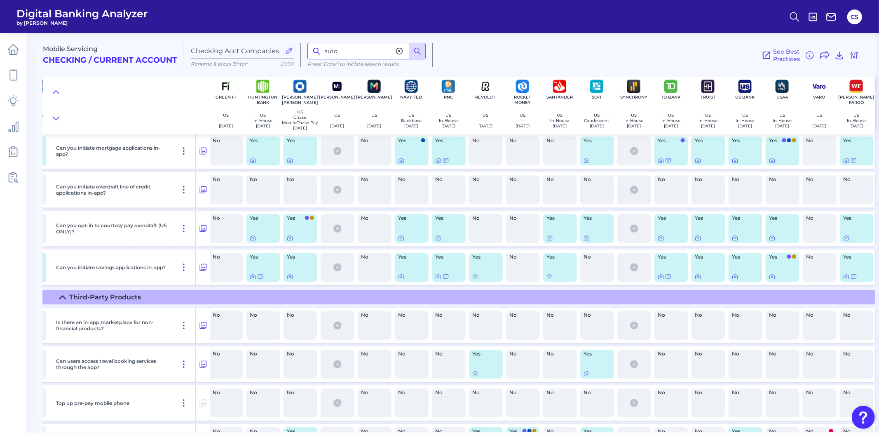
drag, startPoint x: 346, startPoint y: 52, endPoint x: 168, endPoint y: 33, distance: 179.4
click at [173, 35] on div "Mobile Servicing Checking / Current Account Checking Acct Companies Rename & pr…" at bounding box center [459, 51] width 833 height 51
type input "resume"
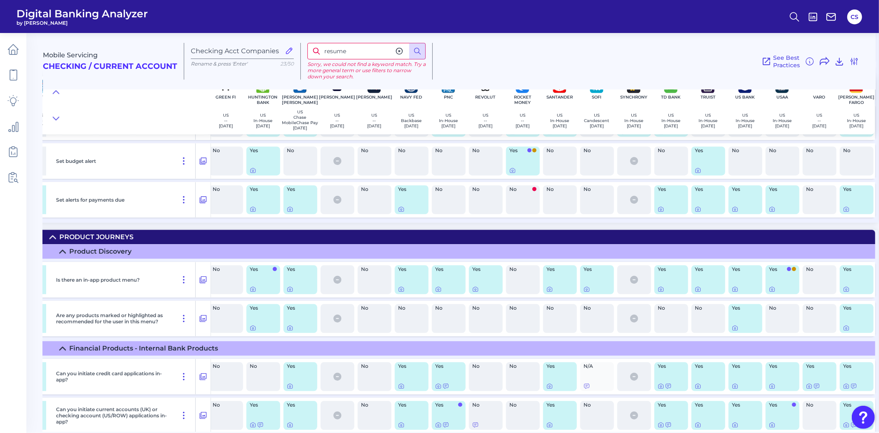
scroll to position [11788, 451]
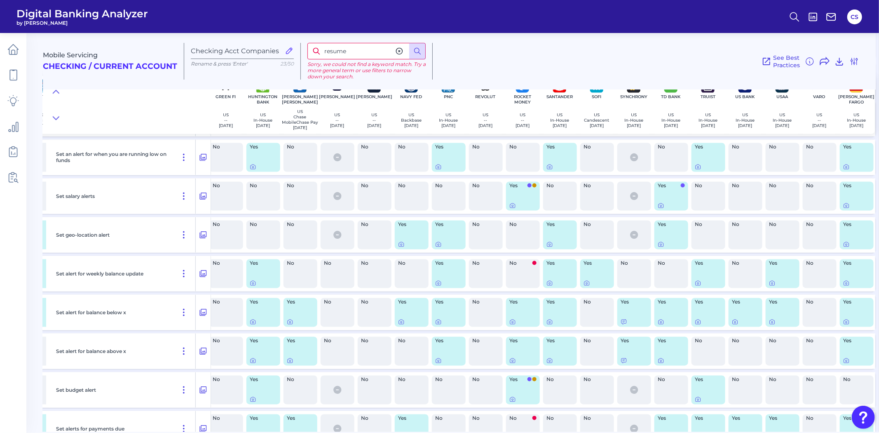
drag, startPoint x: 240, startPoint y: 42, endPoint x: 219, endPoint y: 37, distance: 21.9
click at [219, 37] on div "Mobile Servicing Checking / Current Account Checking Acct Companies Rename & pr…" at bounding box center [459, 57] width 833 height 63
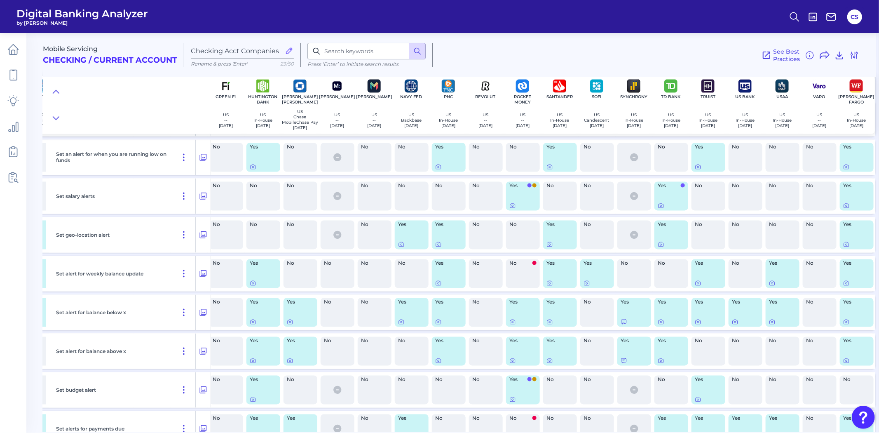
click at [505, 58] on div "See Best Practices Filters Clear all filters Experience Reset Mobile Servicing …" at bounding box center [646, 55] width 426 height 24
click at [334, 50] on input at bounding box center [366, 51] width 118 height 16
type input "budget"
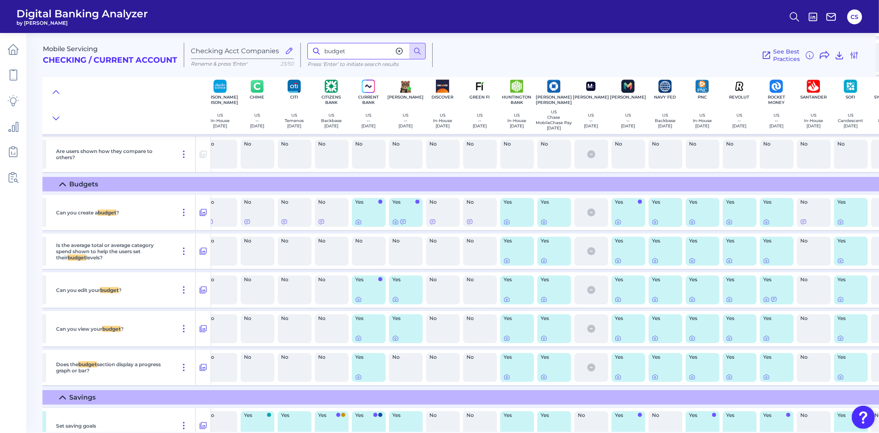
scroll to position [10124, 194]
click at [543, 225] on icon at bounding box center [544, 221] width 7 height 7
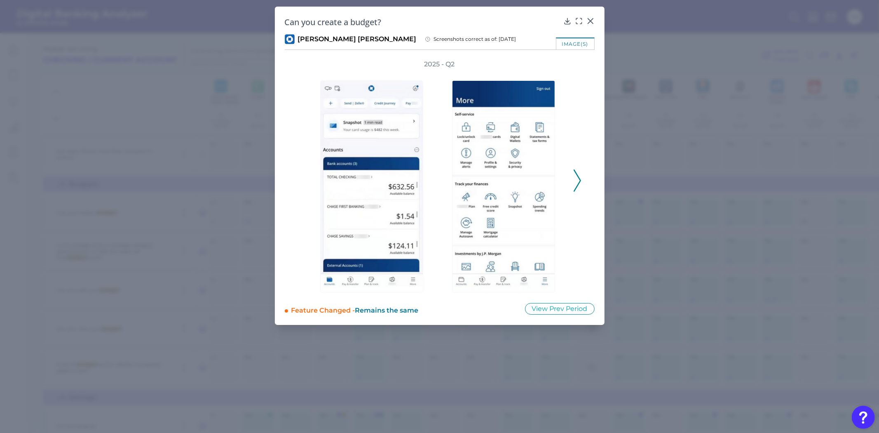
click at [572, 185] on div "2025 - Q2" at bounding box center [439, 176] width 283 height 233
click at [573, 185] on icon at bounding box center [576, 180] width 7 height 22
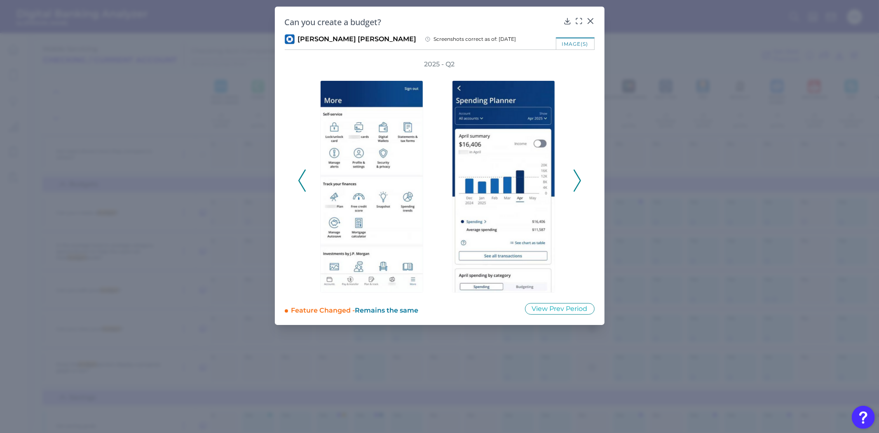
click at [573, 185] on icon at bounding box center [576, 180] width 7 height 22
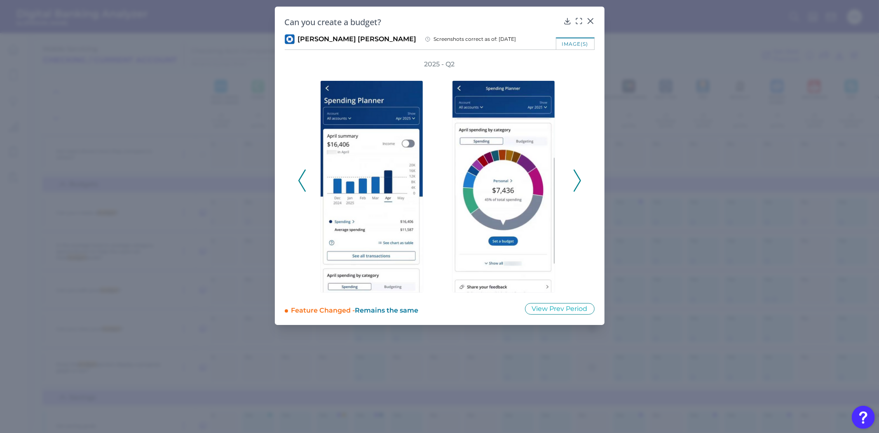
click at [573, 185] on icon at bounding box center [576, 180] width 7 height 22
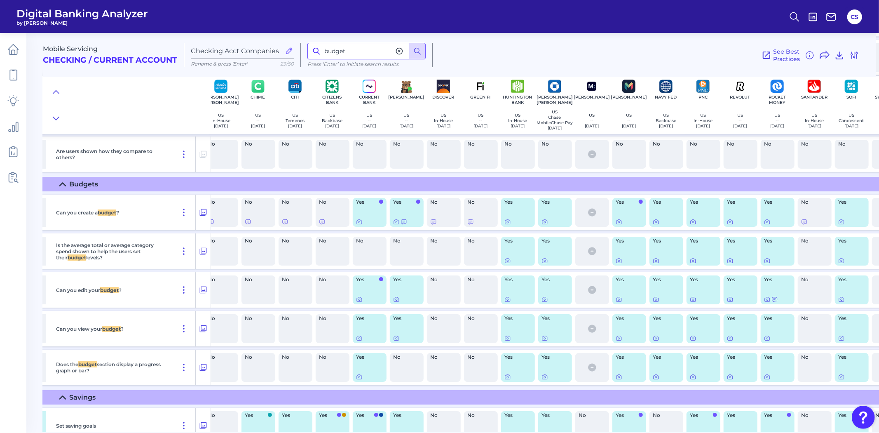
click at [348, 48] on input "budget" at bounding box center [366, 51] width 118 height 16
click at [352, 50] on input "budget" at bounding box center [366, 51] width 118 height 16
type input "fraud"
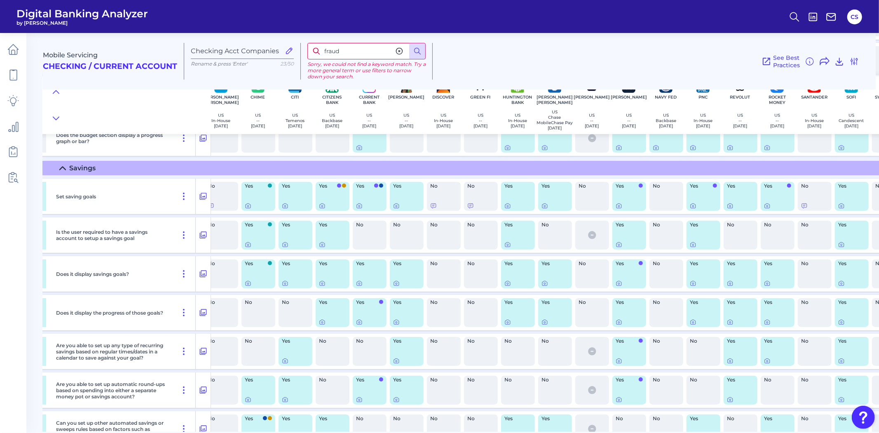
scroll to position [10581, 194]
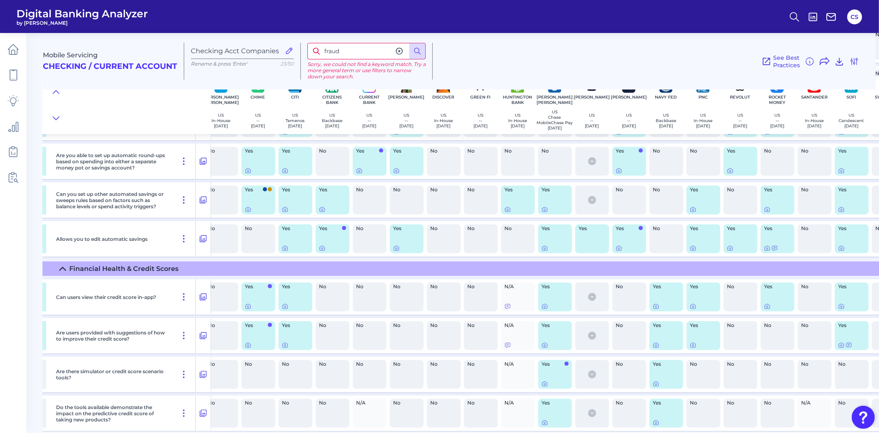
drag, startPoint x: 313, startPoint y: 48, endPoint x: 223, endPoint y: 29, distance: 92.6
click at [225, 30] on div "Digital Banking Analyzer by Curinos CS Mobile Servicing Checking / Current Acco…" at bounding box center [439, 216] width 879 height 433
type input "dispute"
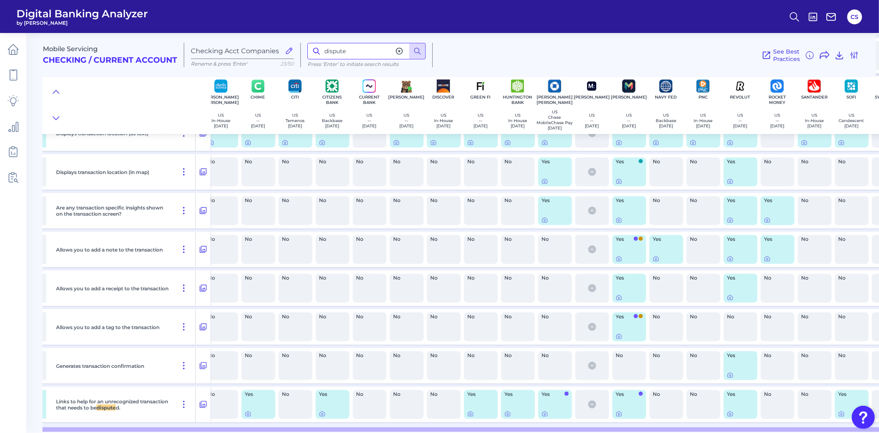
scroll to position [3484, 194]
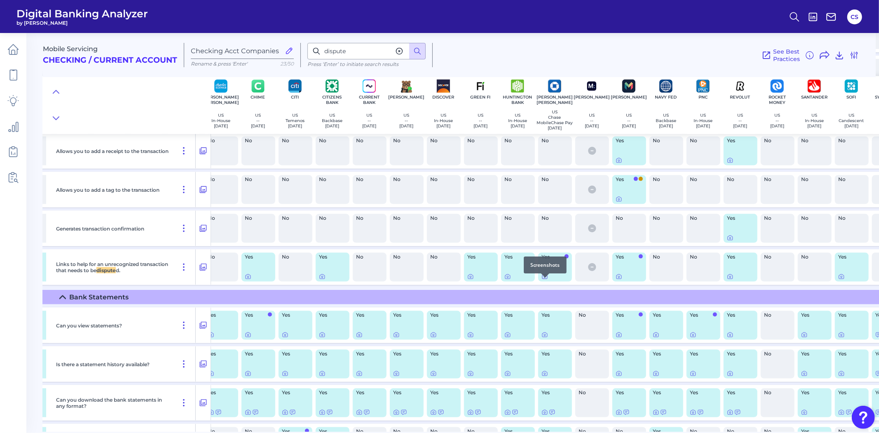
click at [544, 278] on icon at bounding box center [545, 277] width 2 height 2
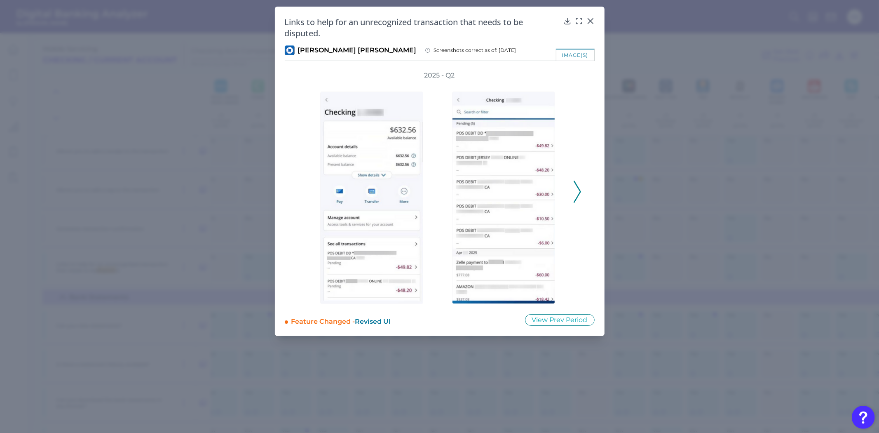
click at [579, 189] on polyline at bounding box center [577, 191] width 6 height 21
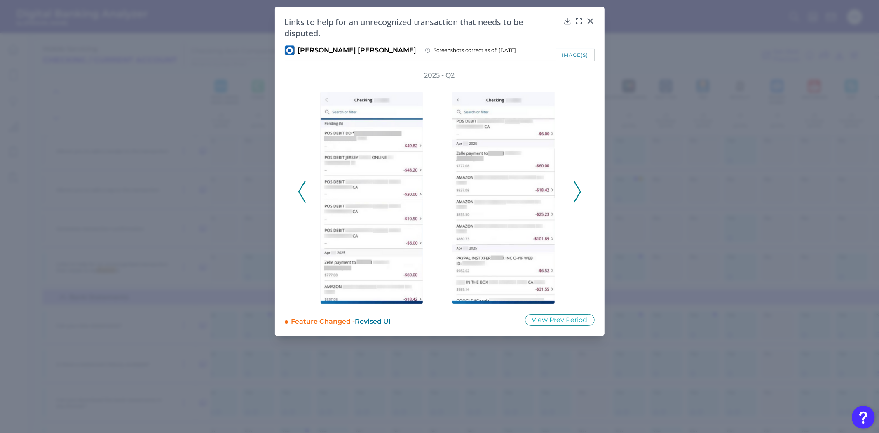
click at [579, 188] on icon at bounding box center [576, 191] width 7 height 22
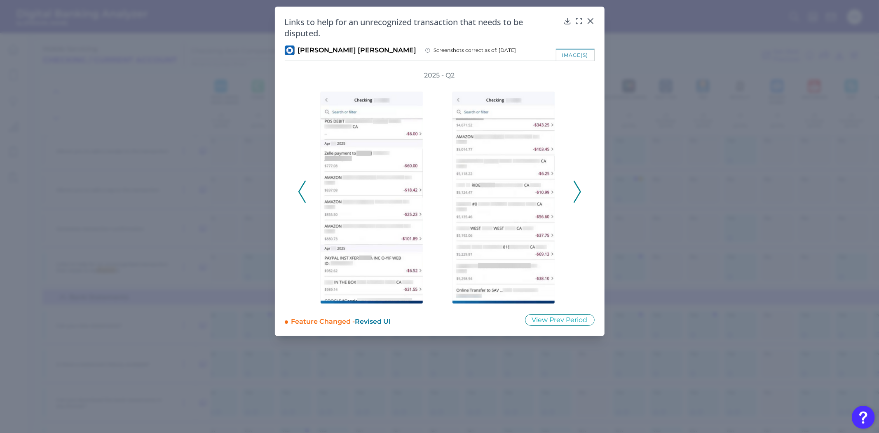
click at [579, 188] on icon at bounding box center [576, 191] width 7 height 22
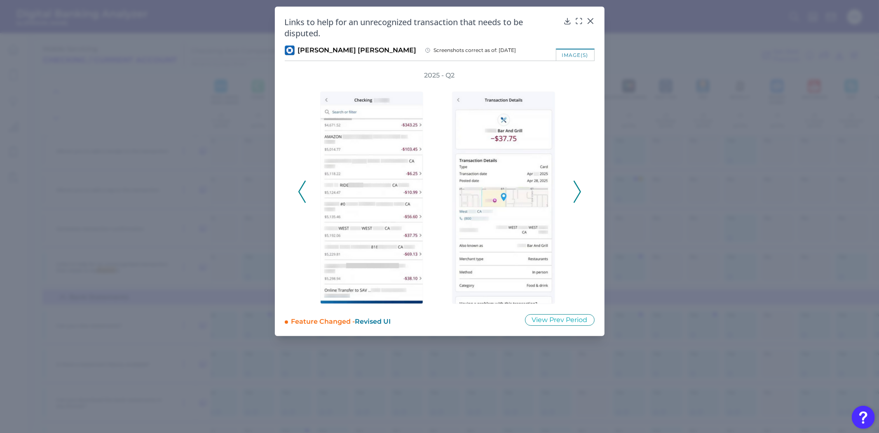
click at [579, 188] on icon at bounding box center [576, 191] width 7 height 22
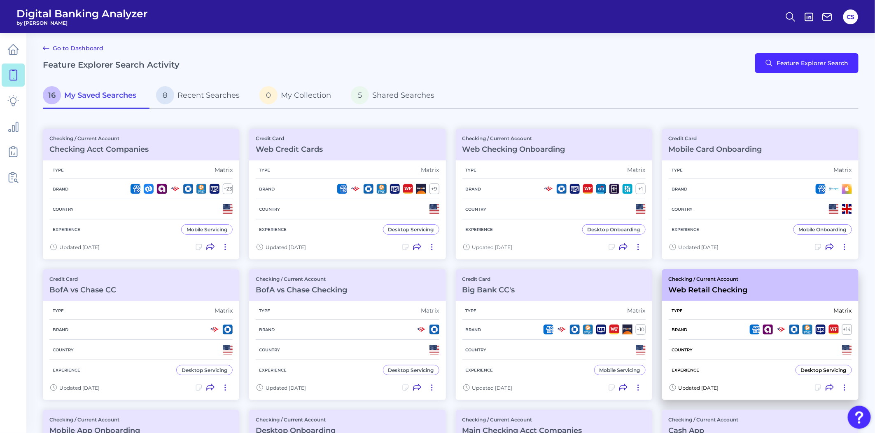
click at [716, 355] on div "Country" at bounding box center [760, 349] width 183 height 20
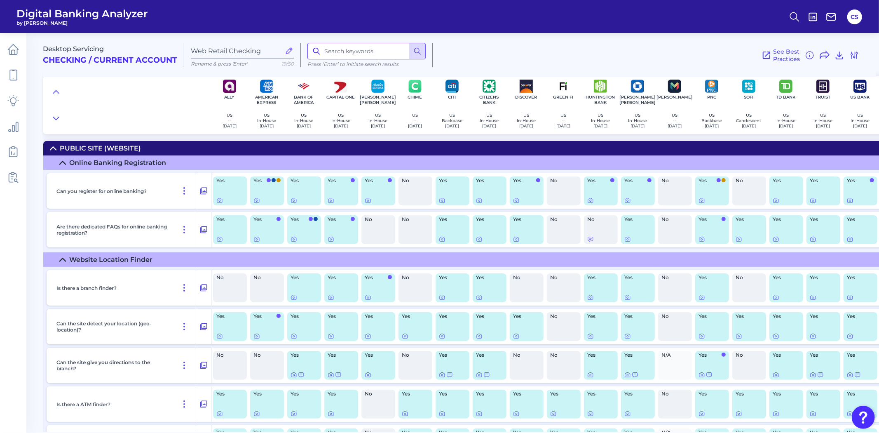
click at [353, 56] on input at bounding box center [366, 51] width 118 height 16
type input "dispute"
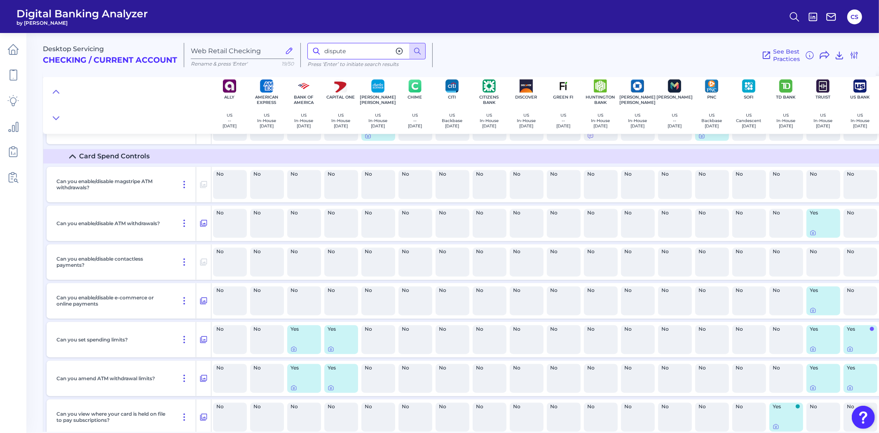
scroll to position [6289, 0]
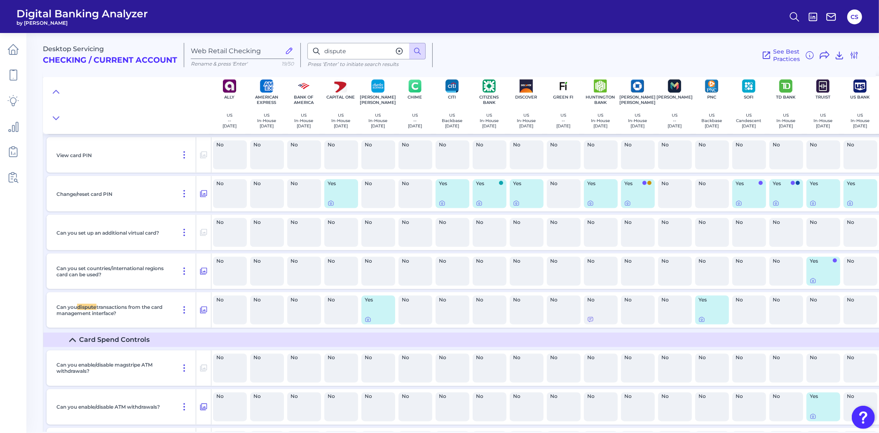
click at [104, 316] on p "Can you dispute transactions from the card management interface?" at bounding box center [112, 310] width 113 height 12
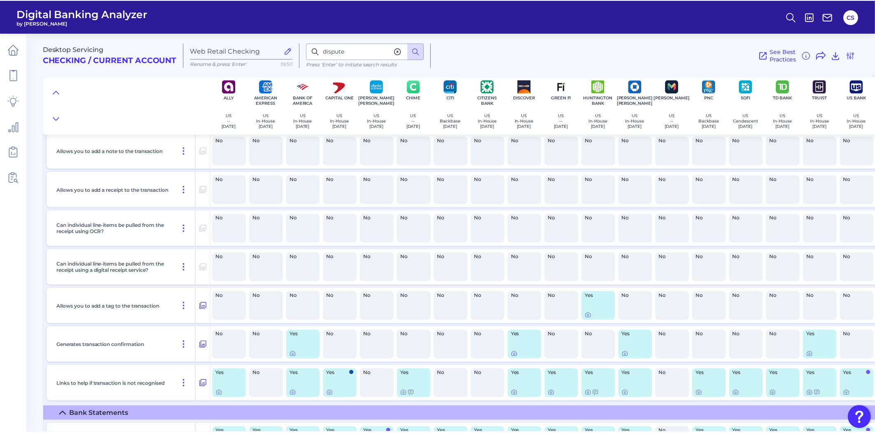
scroll to position [2973, 0]
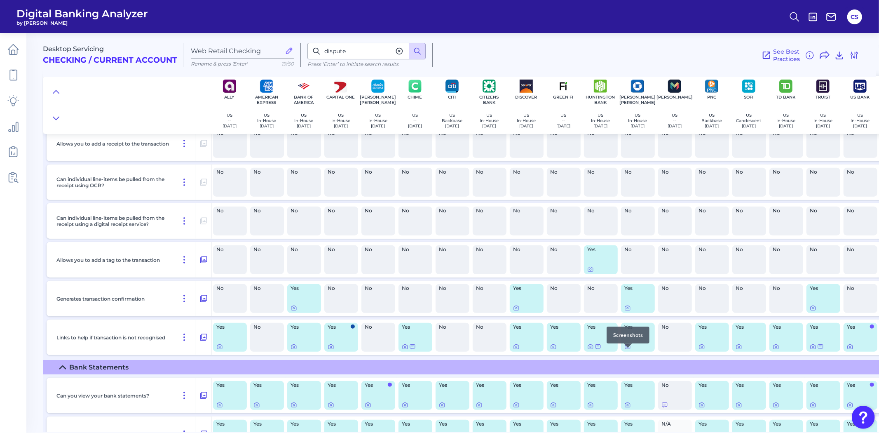
click at [629, 350] on icon at bounding box center [627, 346] width 7 height 7
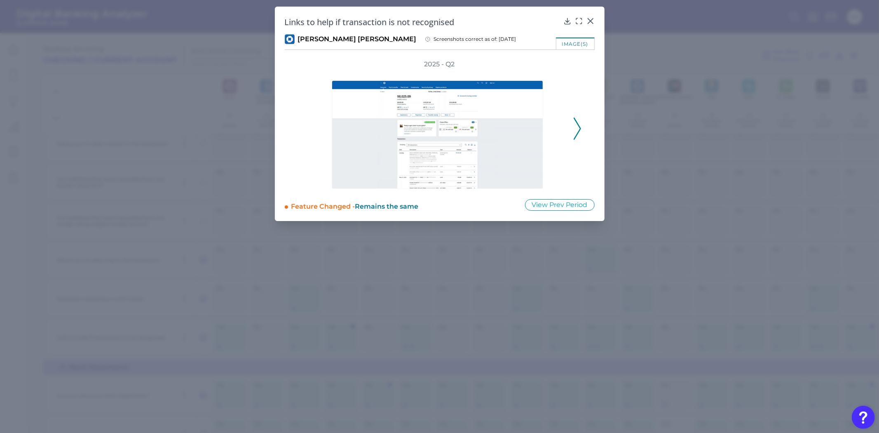
click at [578, 135] on icon at bounding box center [576, 128] width 7 height 22
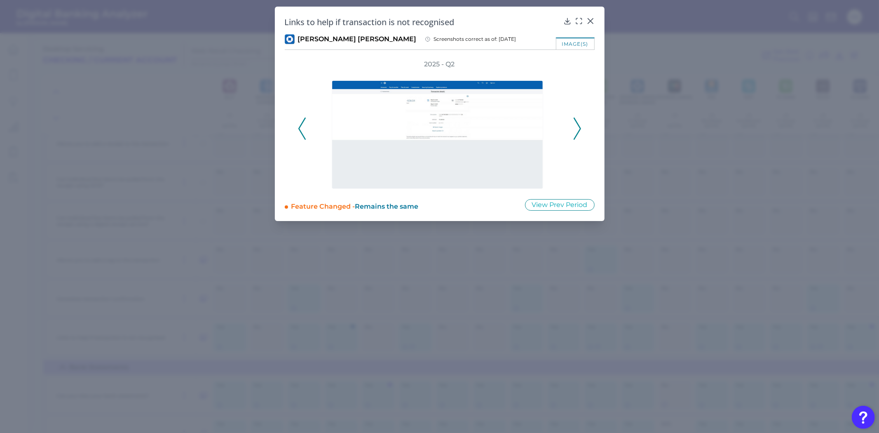
click at [578, 135] on icon at bounding box center [576, 128] width 7 height 22
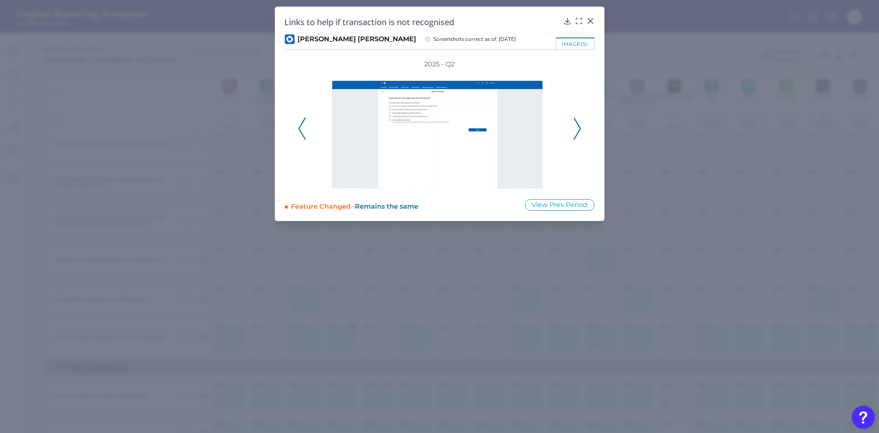
drag, startPoint x: 703, startPoint y: 162, endPoint x: 687, endPoint y: 108, distance: 56.6
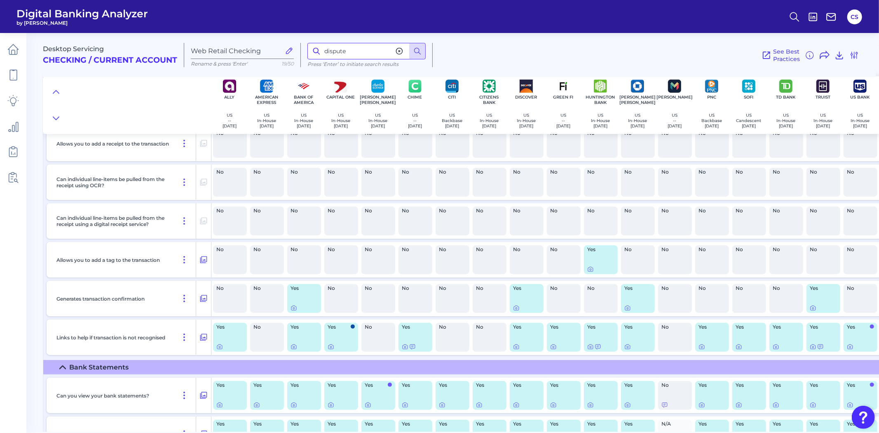
click at [365, 45] on input "dispute" at bounding box center [366, 51] width 118 height 16
type input "resume"
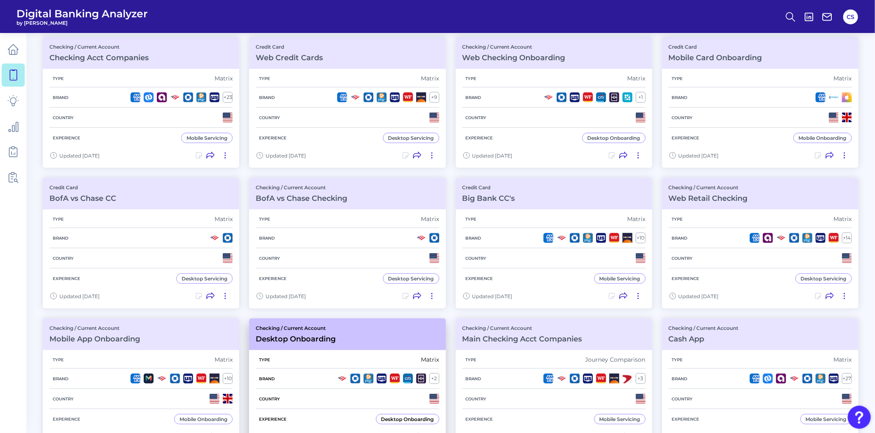
scroll to position [137, 0]
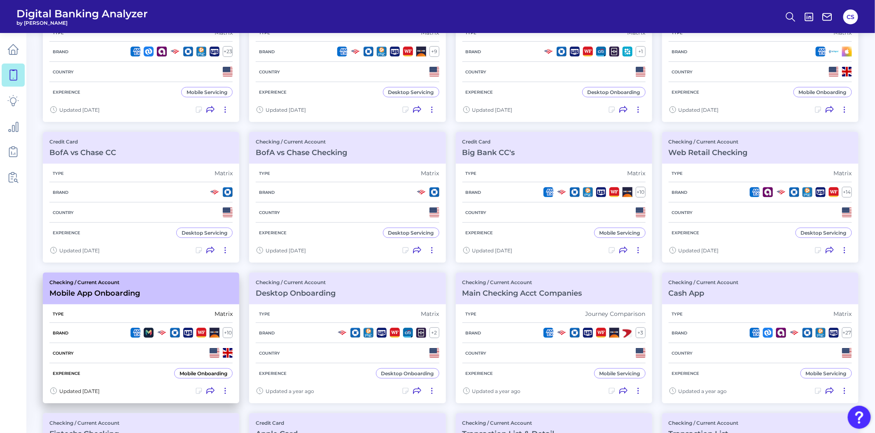
click at [81, 343] on div "Country" at bounding box center [140, 353] width 183 height 20
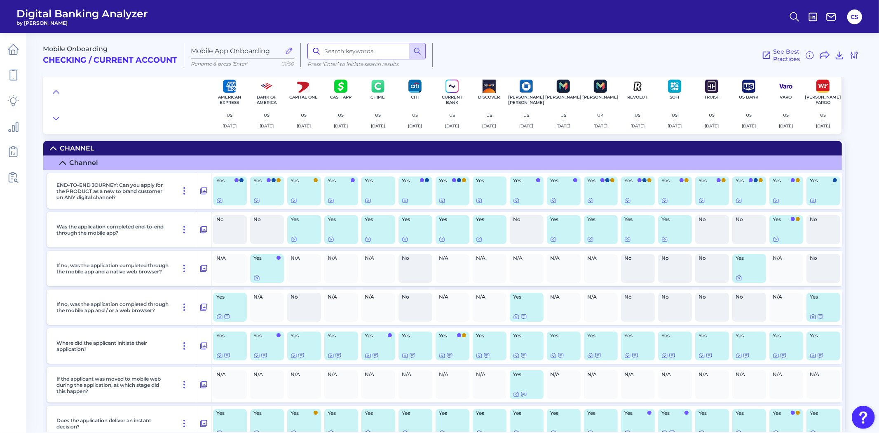
click at [348, 47] on input at bounding box center [366, 51] width 118 height 16
type input "resume"
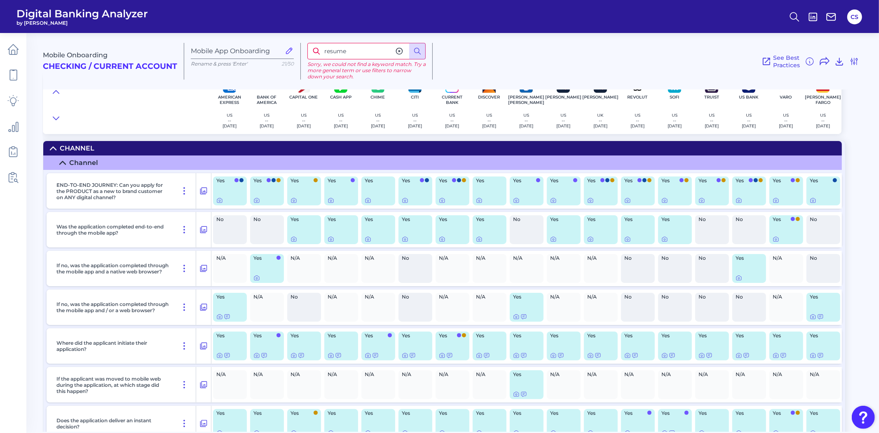
click at [529, 228] on div "No" at bounding box center [527, 229] width 34 height 29
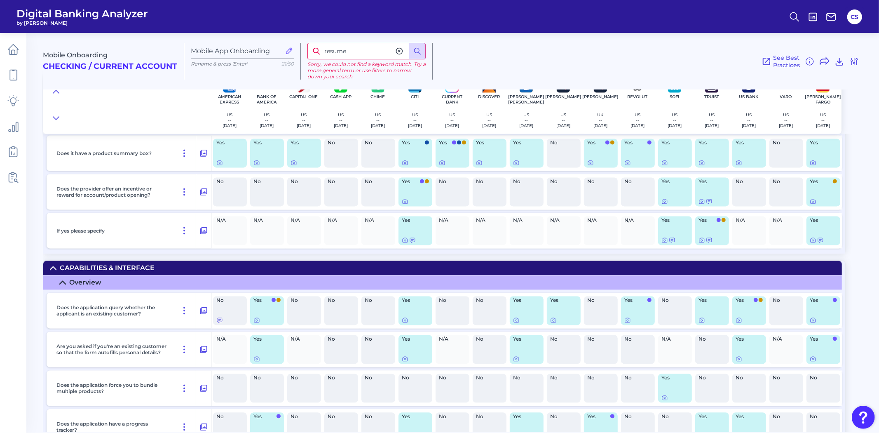
scroll to position [1327, 0]
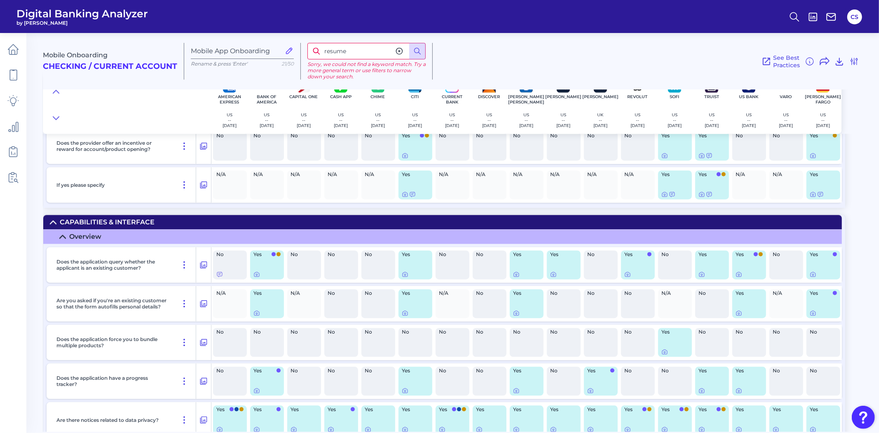
drag, startPoint x: 355, startPoint y: 56, endPoint x: 272, endPoint y: 40, distance: 84.7
click at [288, 44] on div "Mobile Onboarding Checking / Current Account Mobile App Onboarding Rename & pre…" at bounding box center [459, 57] width 833 height 63
click at [350, 56] on input "stop" at bounding box center [366, 51] width 118 height 16
drag, startPoint x: 344, startPoint y: 54, endPoint x: 320, endPoint y: 42, distance: 27.3
click at [327, 45] on input "stop" at bounding box center [366, 51] width 118 height 16
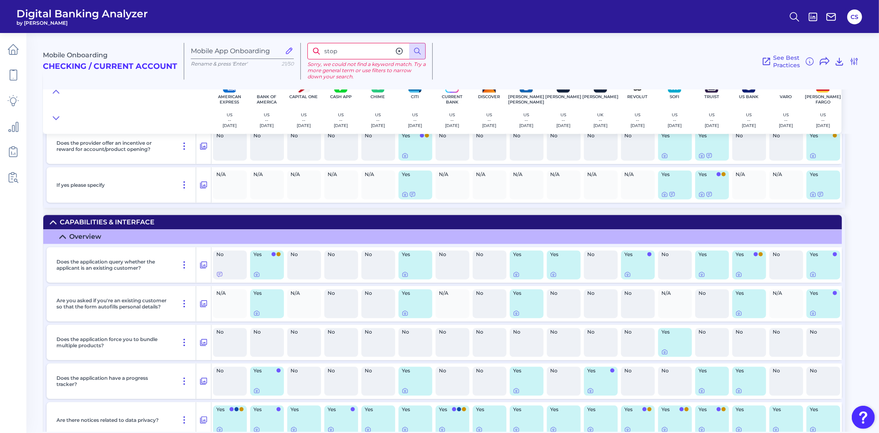
type input "s"
type input "c"
type input "return"
drag, startPoint x: 339, startPoint y: 56, endPoint x: 223, endPoint y: 54, distance: 115.3
click at [224, 54] on div "Mobile Onboarding Checking / Current Account Mobile App Onboarding Rename & pre…" at bounding box center [459, 57] width 833 height 63
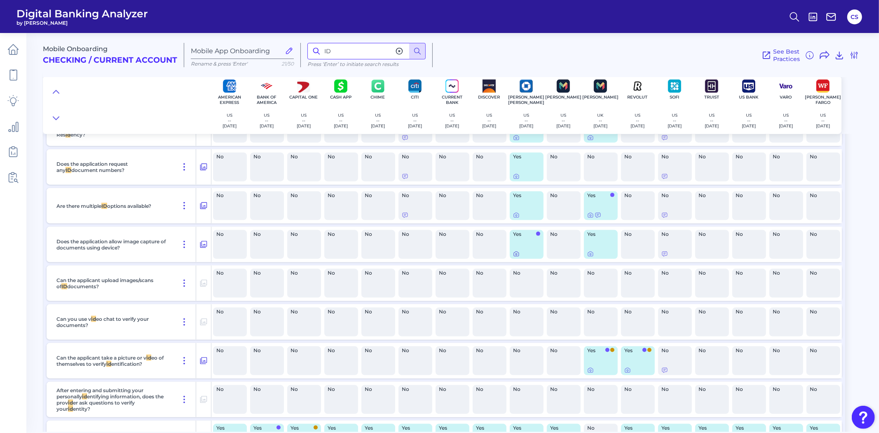
scroll to position [3412, 0]
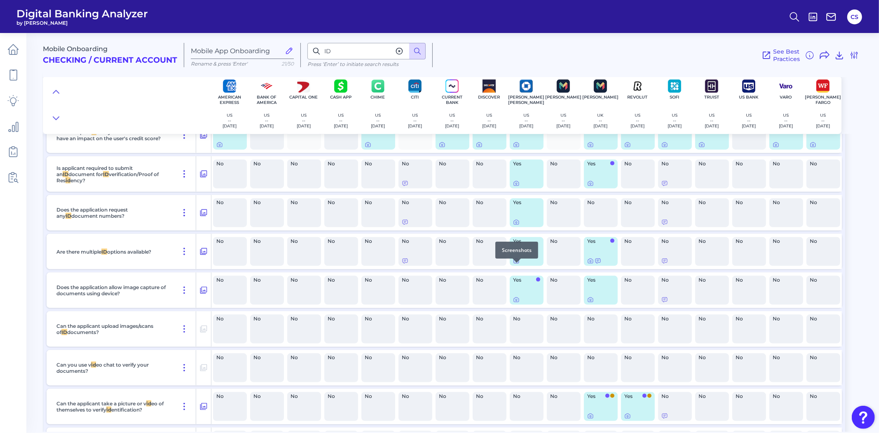
click at [516, 264] on icon at bounding box center [516, 260] width 7 height 7
click at [514, 303] on icon at bounding box center [516, 299] width 7 height 7
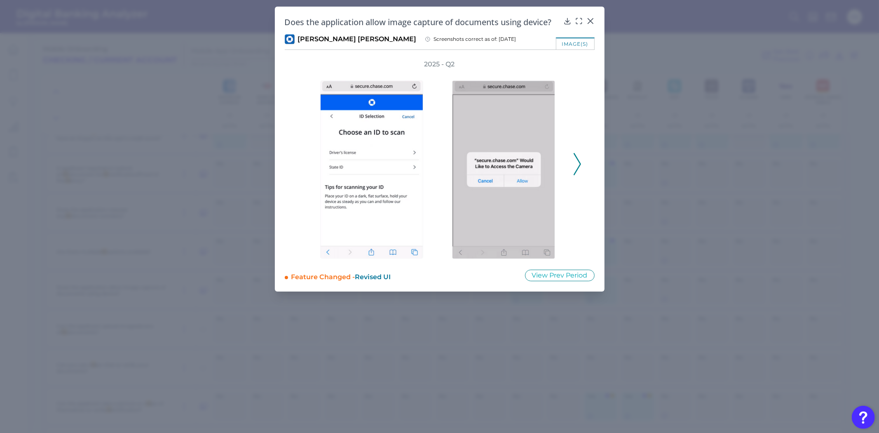
click at [578, 170] on icon at bounding box center [576, 164] width 7 height 22
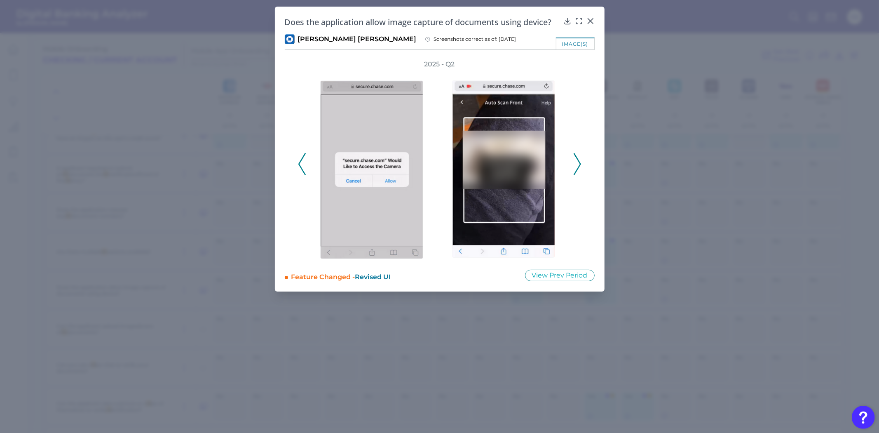
click at [578, 170] on icon at bounding box center [576, 164] width 7 height 22
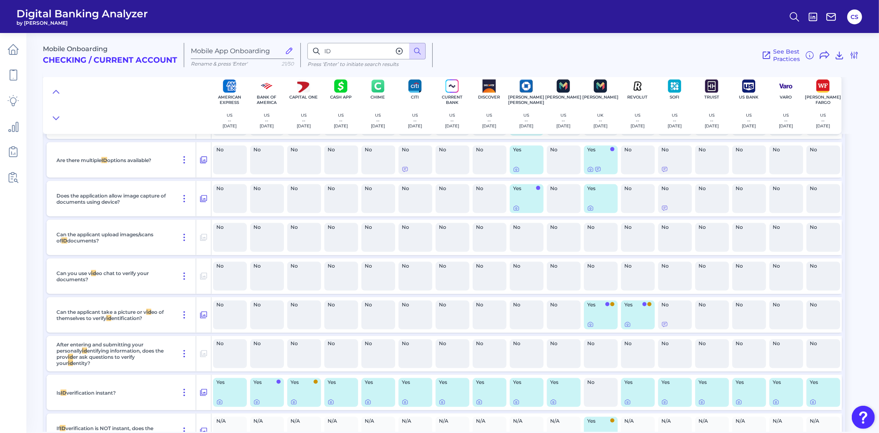
scroll to position [3550, 0]
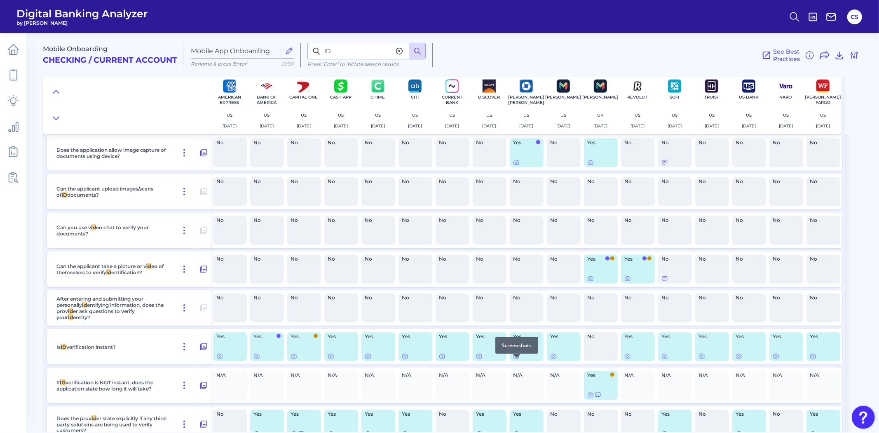
click at [515, 359] on icon at bounding box center [516, 356] width 7 height 7
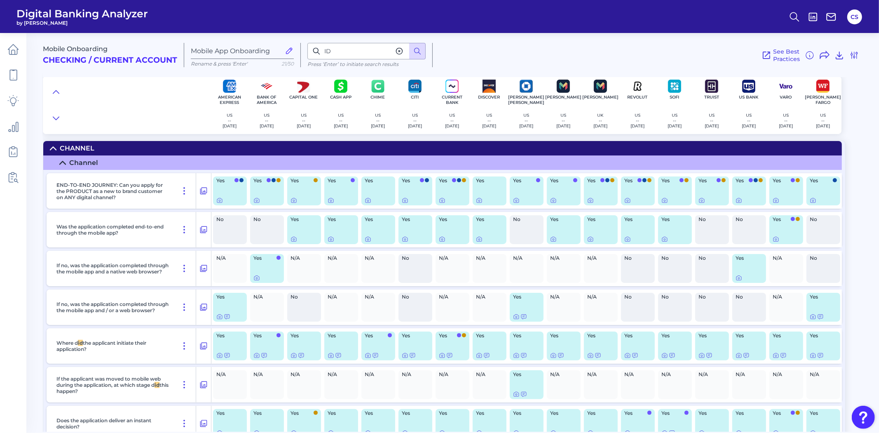
scroll to position [46, 0]
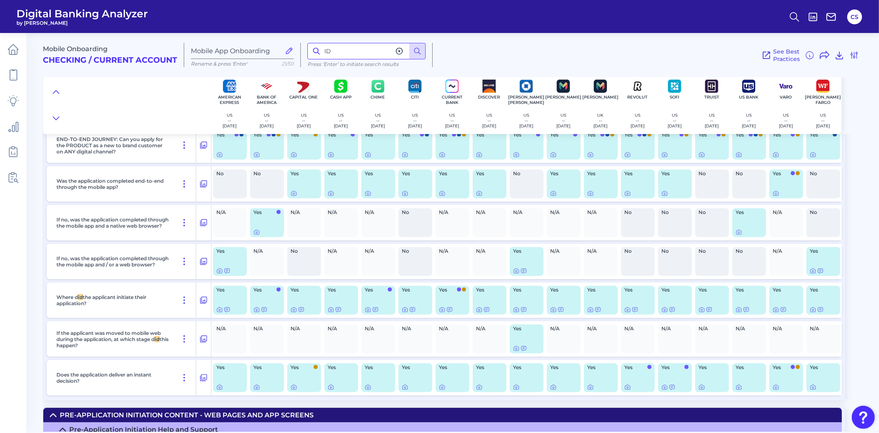
click at [360, 49] on input "ID" at bounding box center [366, 51] width 118 height 16
type input "I"
type input "multiple"
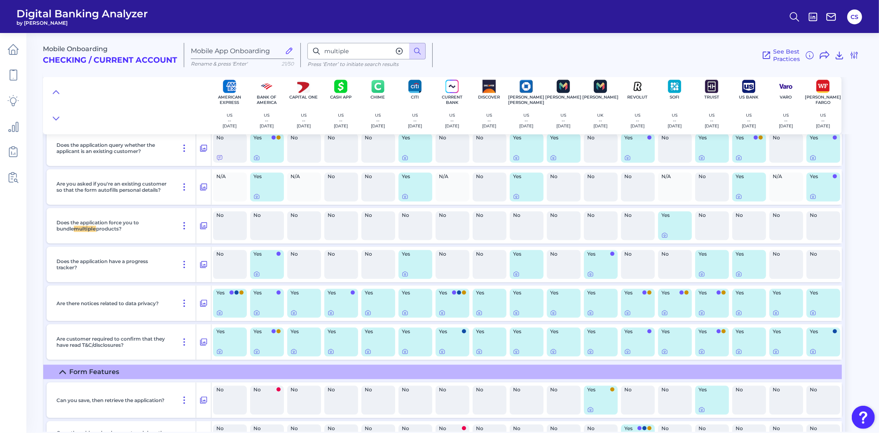
click at [504, 227] on div "No" at bounding box center [489, 225] width 34 height 29
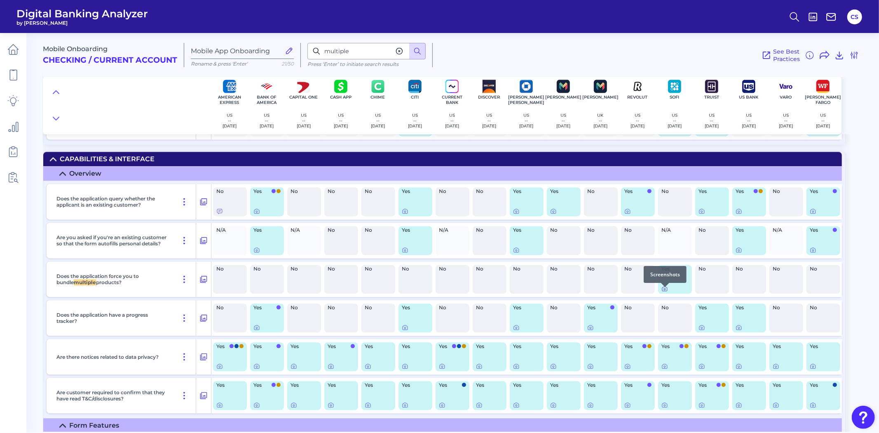
click at [665, 290] on icon at bounding box center [665, 289] width 2 height 2
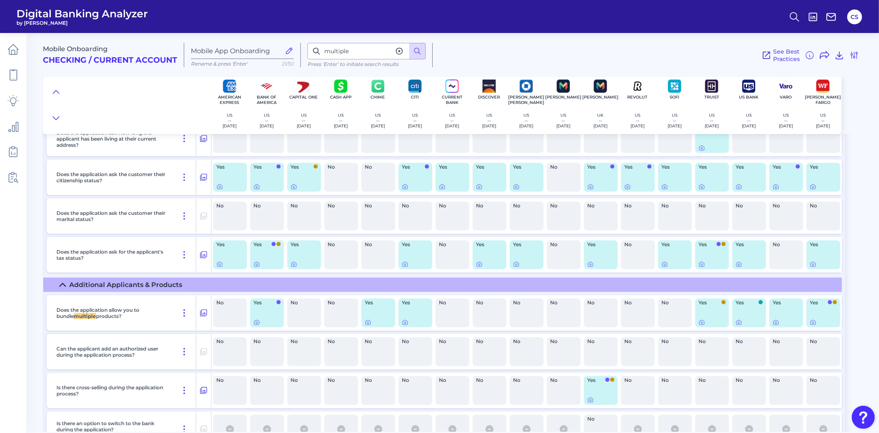
scroll to position [2993, 0]
